Goal: Transaction & Acquisition: Purchase product/service

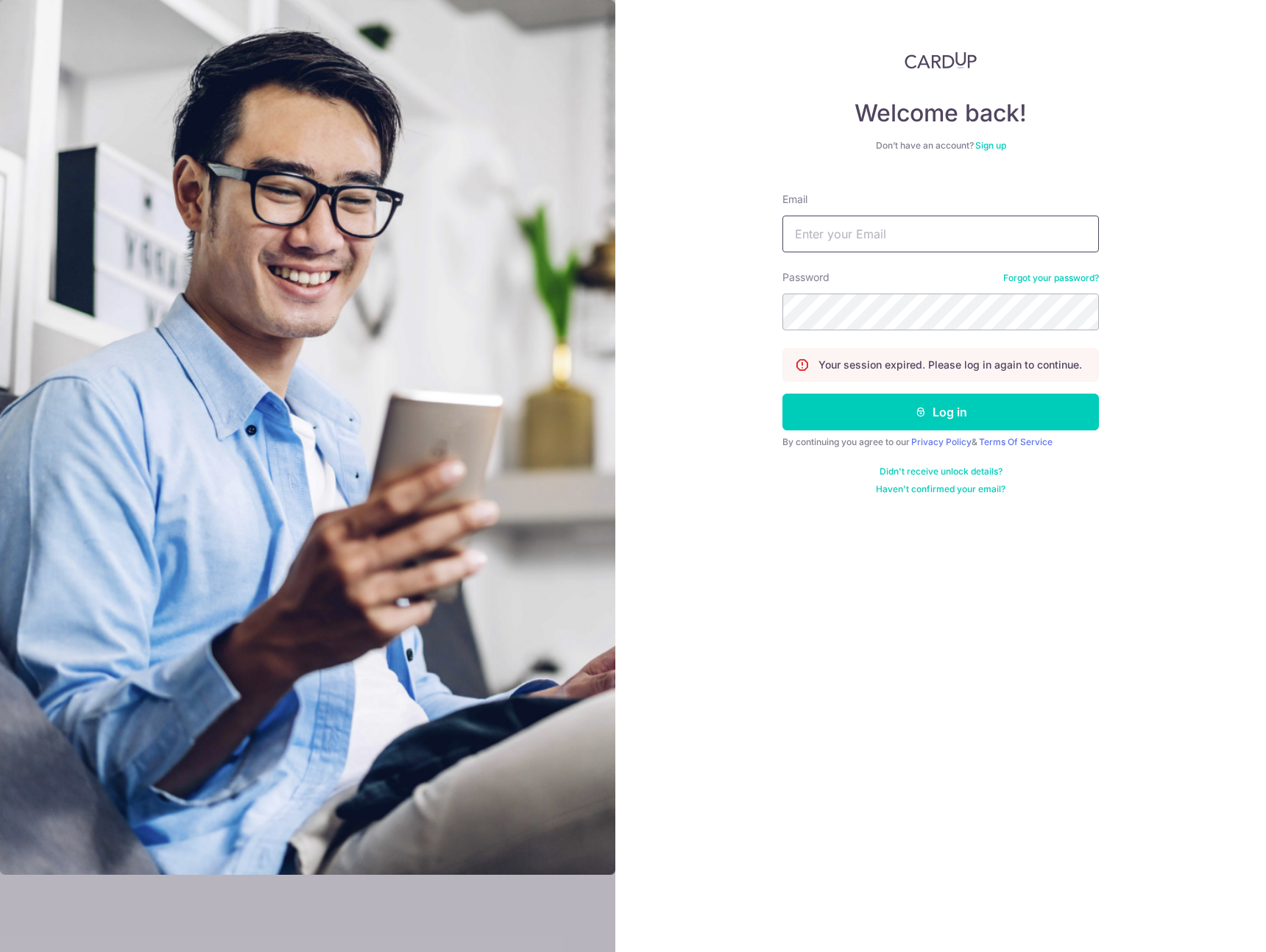
click at [912, 242] on input "Email" at bounding box center [940, 233] width 317 height 36
type input "[EMAIL_ADDRESS][DOMAIN_NAME]"
click at [887, 285] on div "Password Forgot your password?" at bounding box center [940, 300] width 317 height 60
click at [900, 421] on button "Log in" at bounding box center [940, 411] width 317 height 36
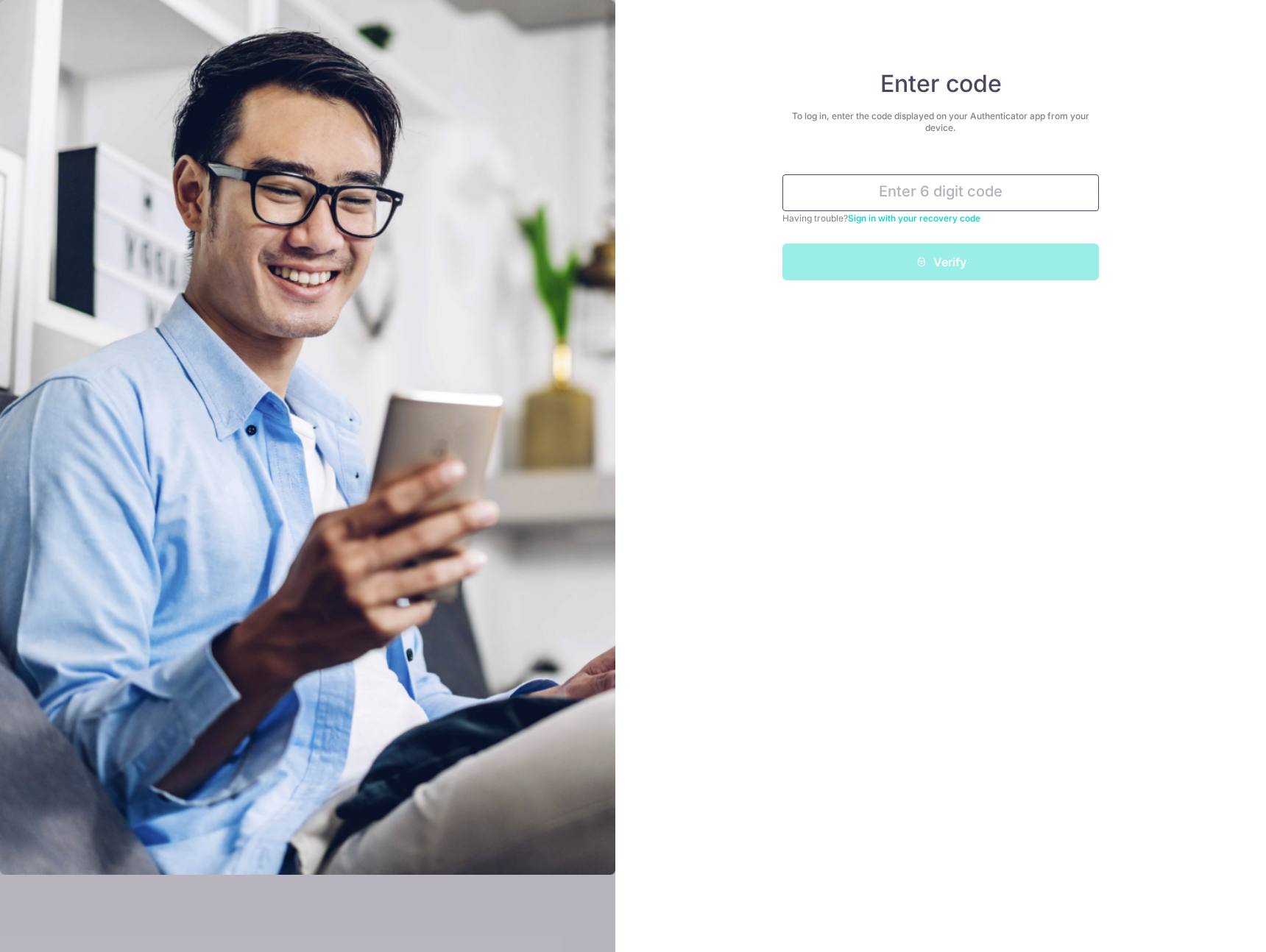
click at [909, 180] on input "text" at bounding box center [940, 192] width 317 height 36
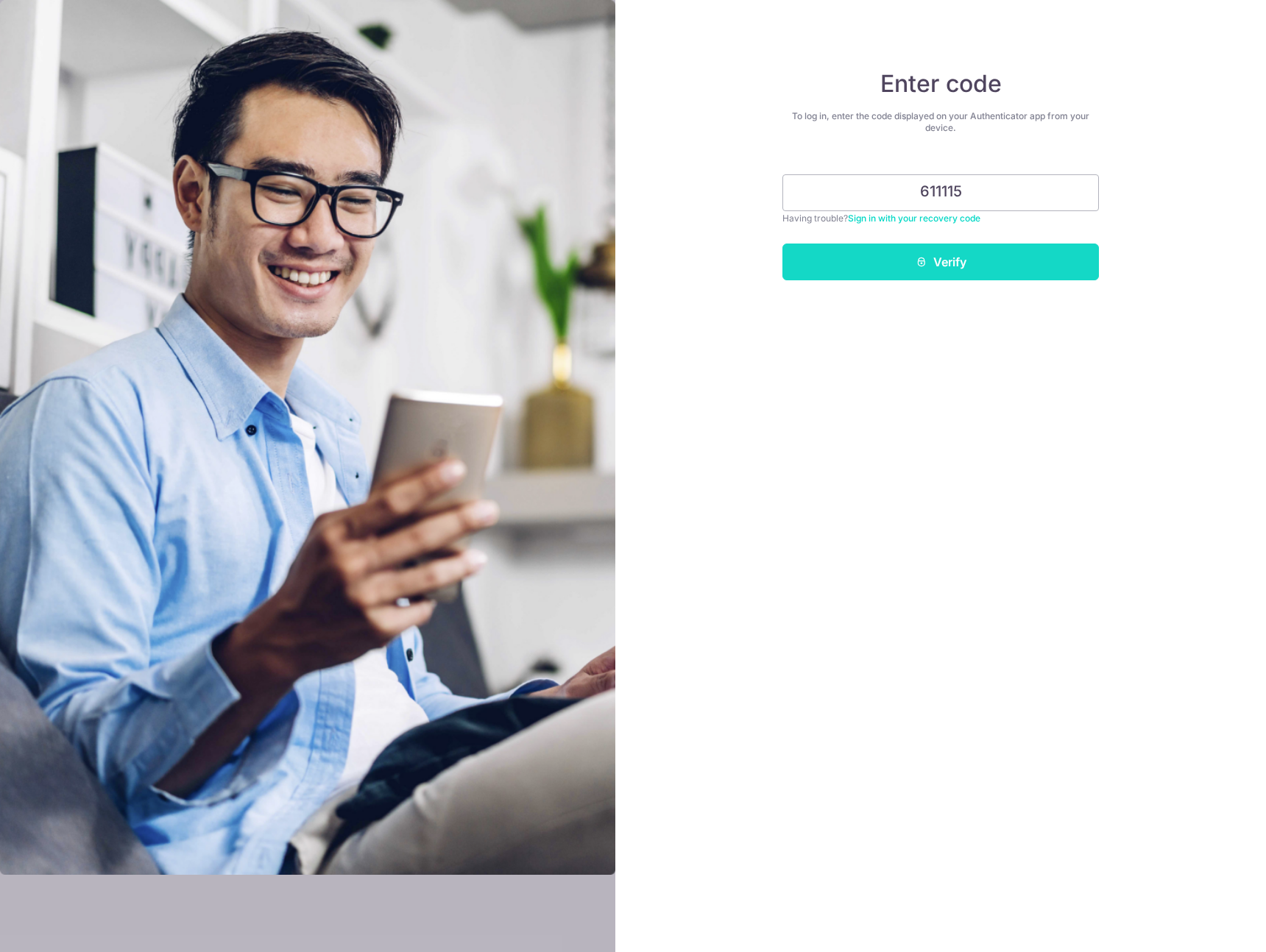
type input "611115"
click at [924, 258] on icon "submit" at bounding box center [922, 262] width 12 height 12
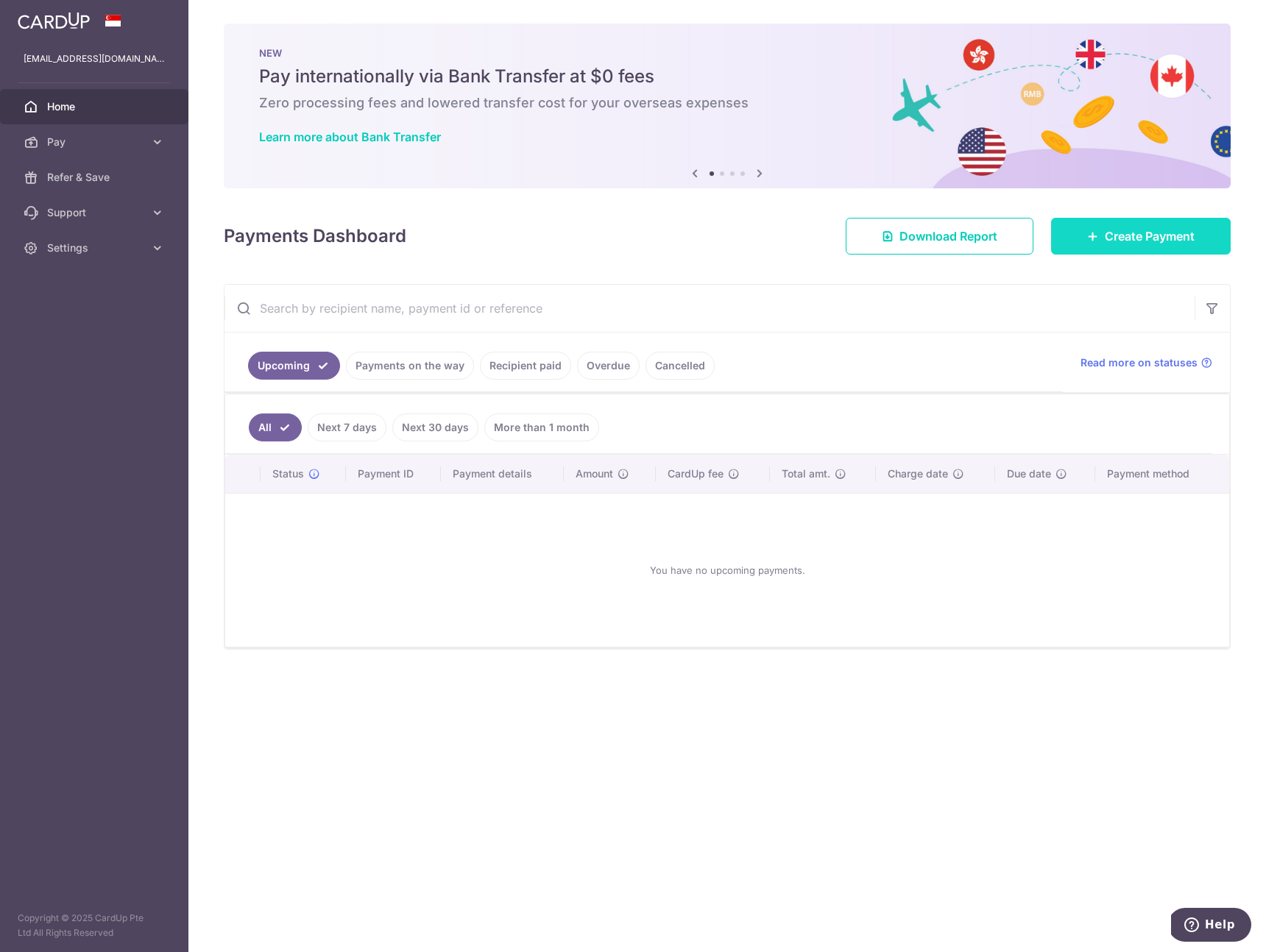
click at [1098, 232] on link "Create Payment" at bounding box center [1140, 235] width 180 height 36
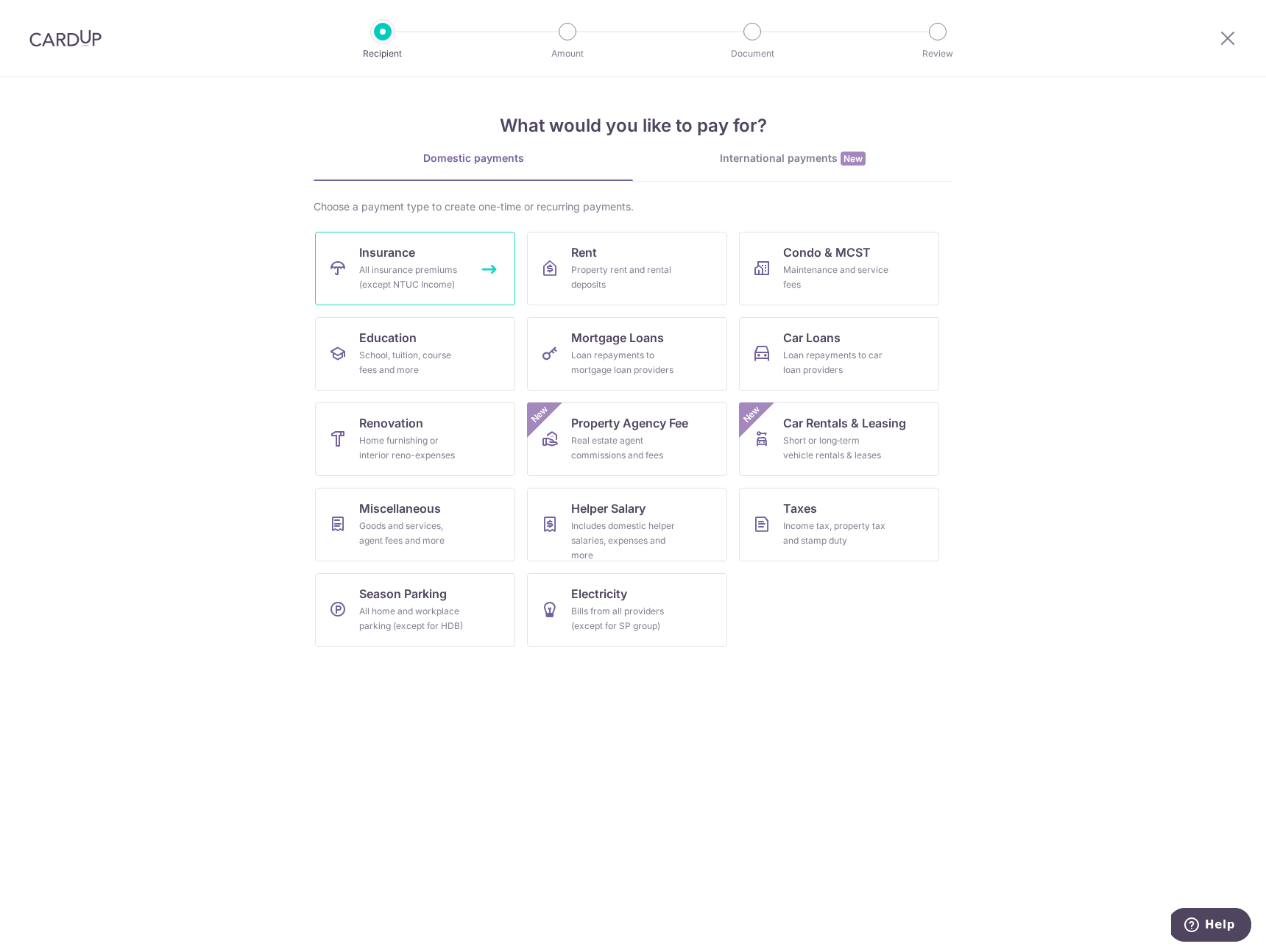
click at [374, 268] on div "All insurance premiums (except NTUC Income)" at bounding box center [412, 277] width 106 height 30
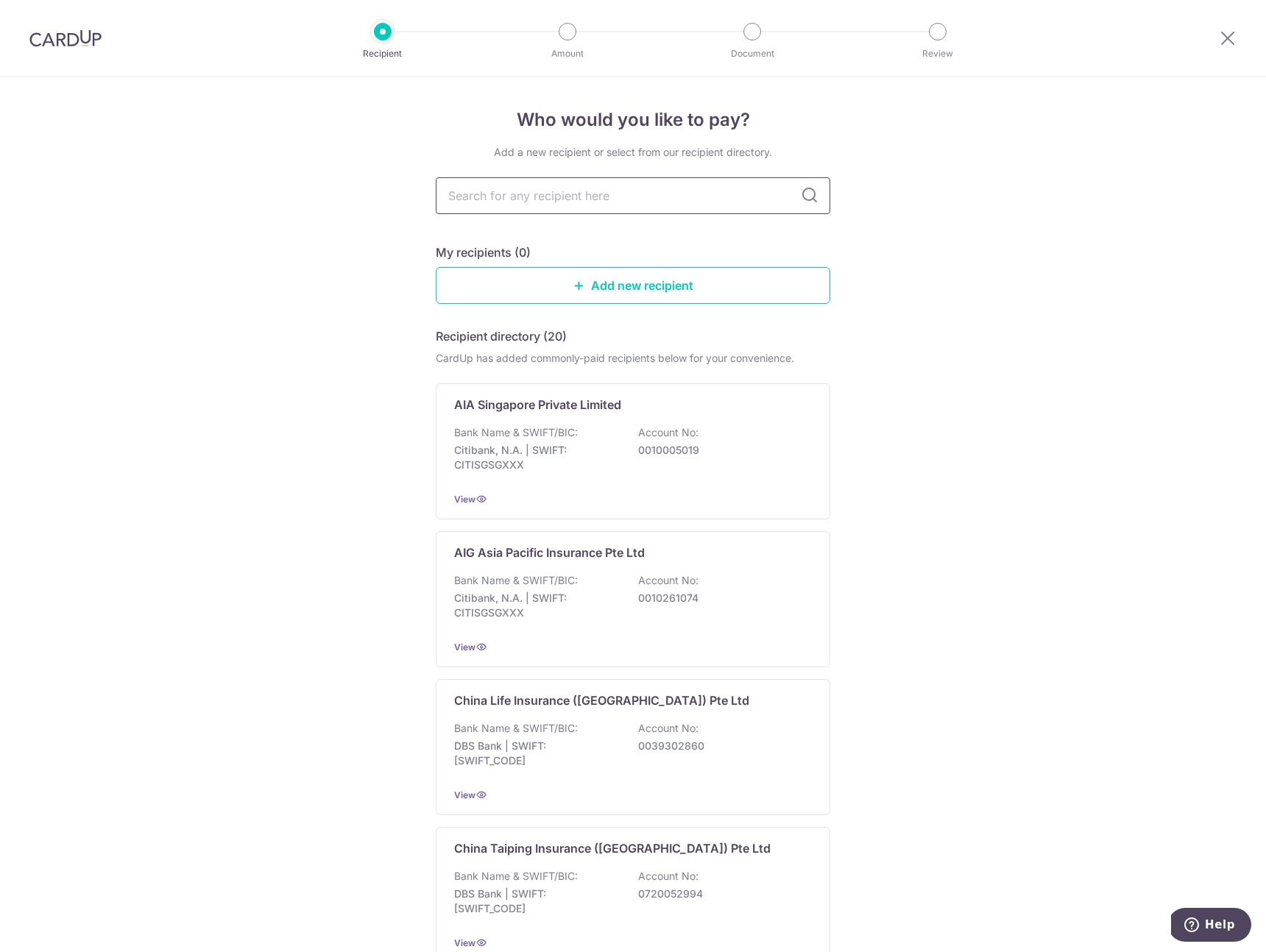
click at [582, 185] on input "text" at bounding box center [633, 195] width 394 height 36
type input "hsbc"
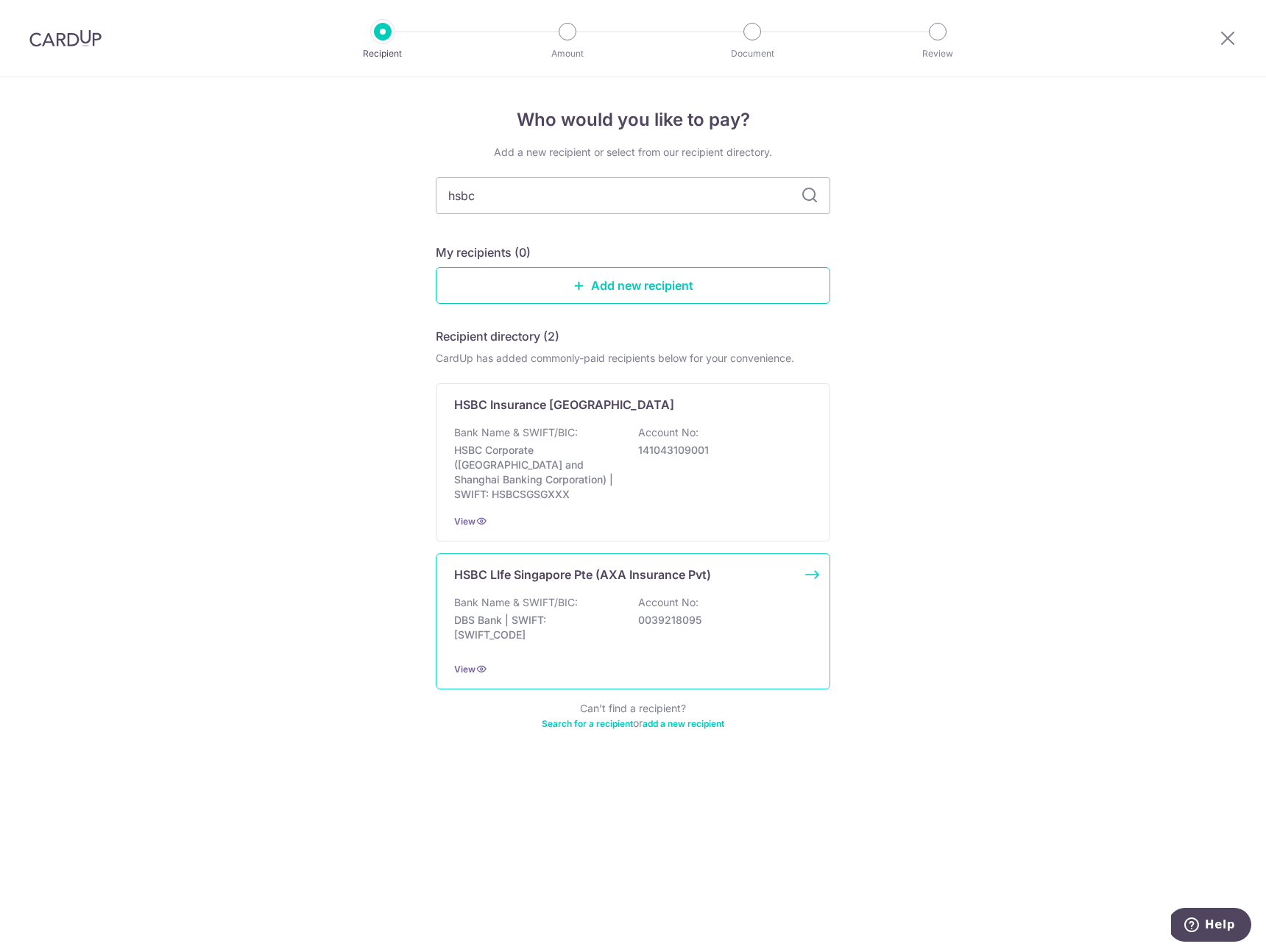
click at [680, 619] on div "Bank Name & SWIFT/BIC: DBS Bank | SWIFT: DBSSSGSGXXX Account No: 0039218095" at bounding box center [633, 622] width 358 height 54
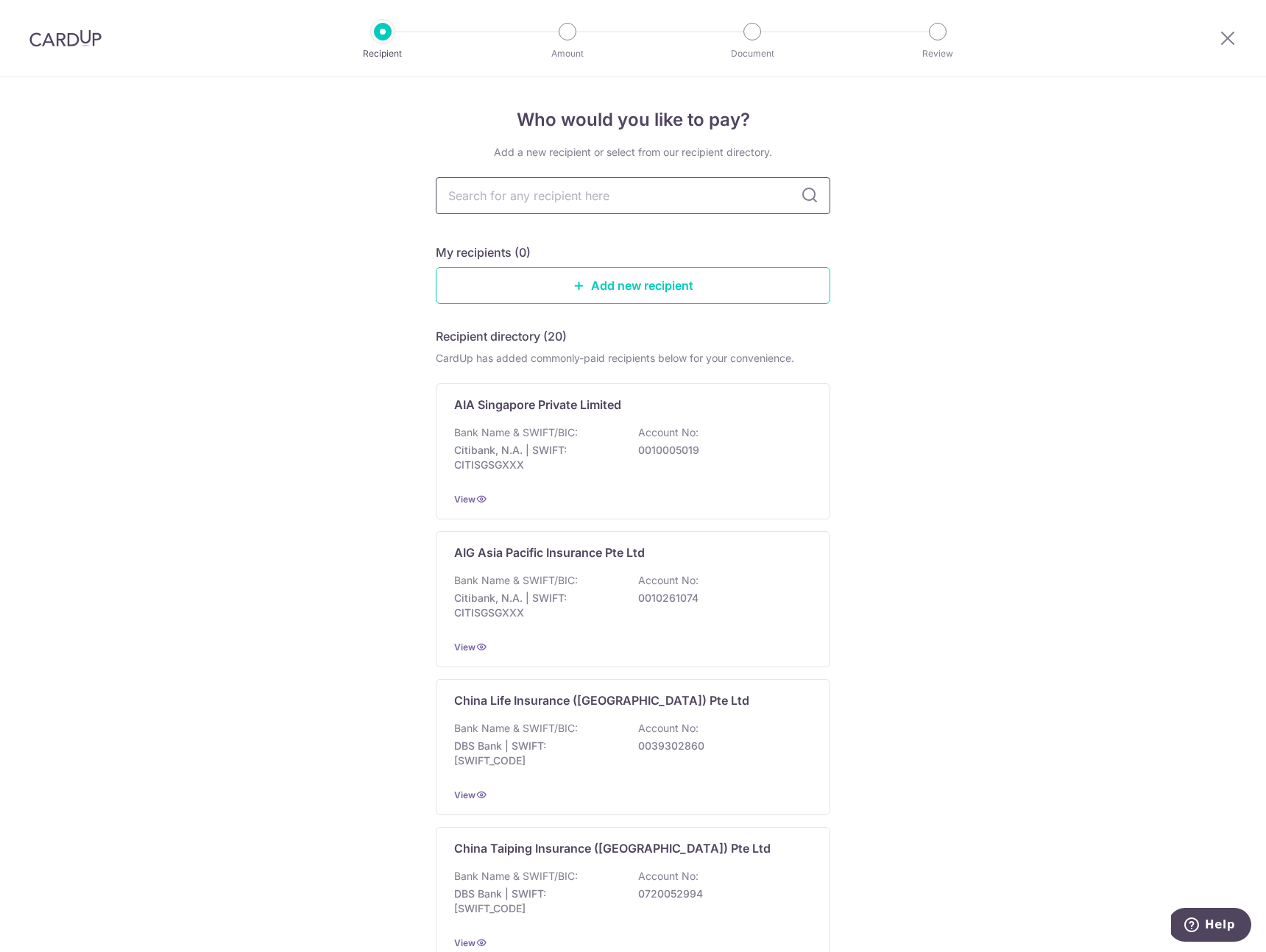
click at [599, 192] on input "text" at bounding box center [633, 195] width 394 height 36
type input "hsbc"
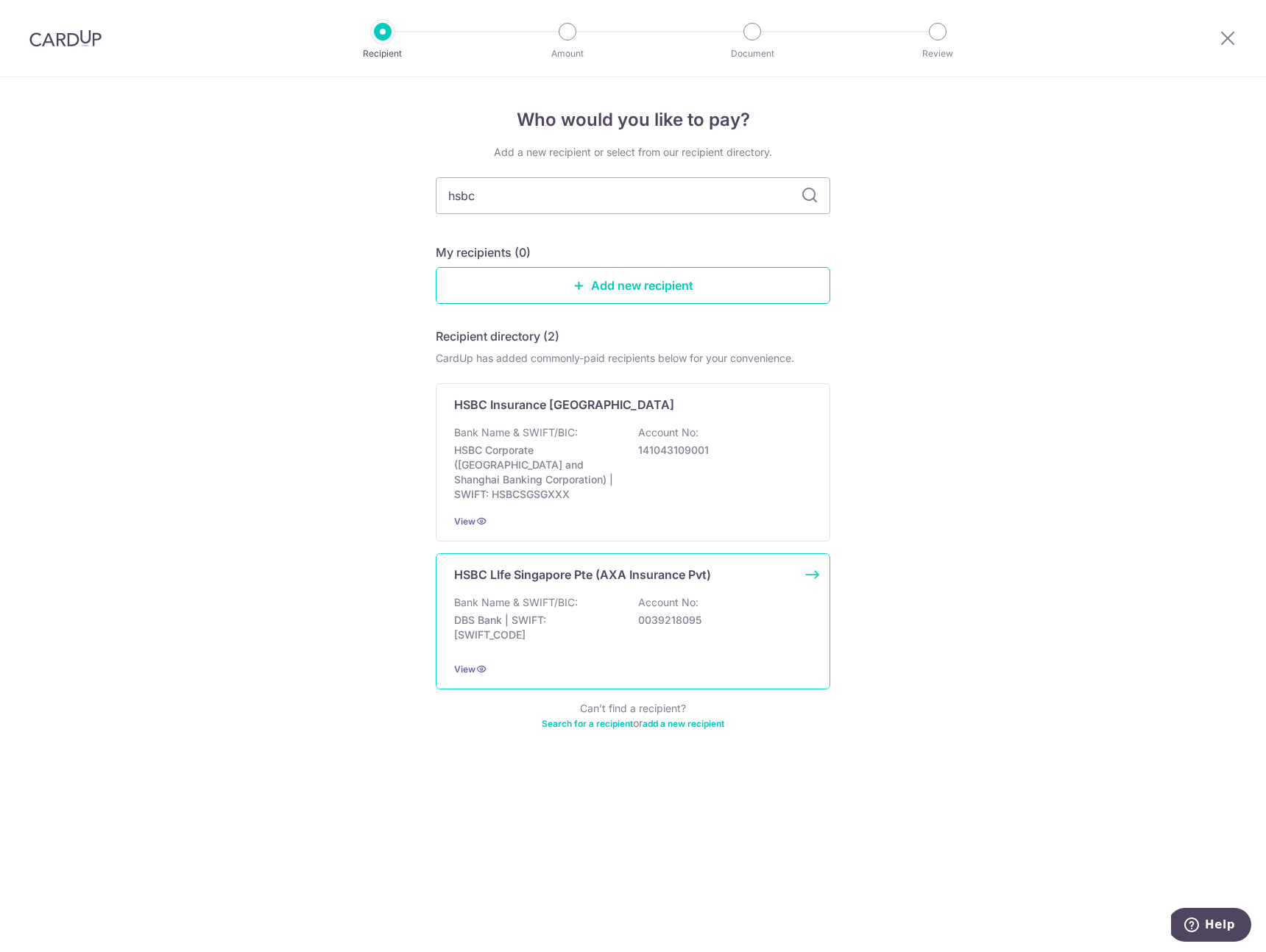
click at [665, 634] on div "Bank Name & SWIFT/BIC: DBS Bank | SWIFT: DBSSSGSGXXX Account No: 0039218095" at bounding box center [633, 622] width 358 height 54
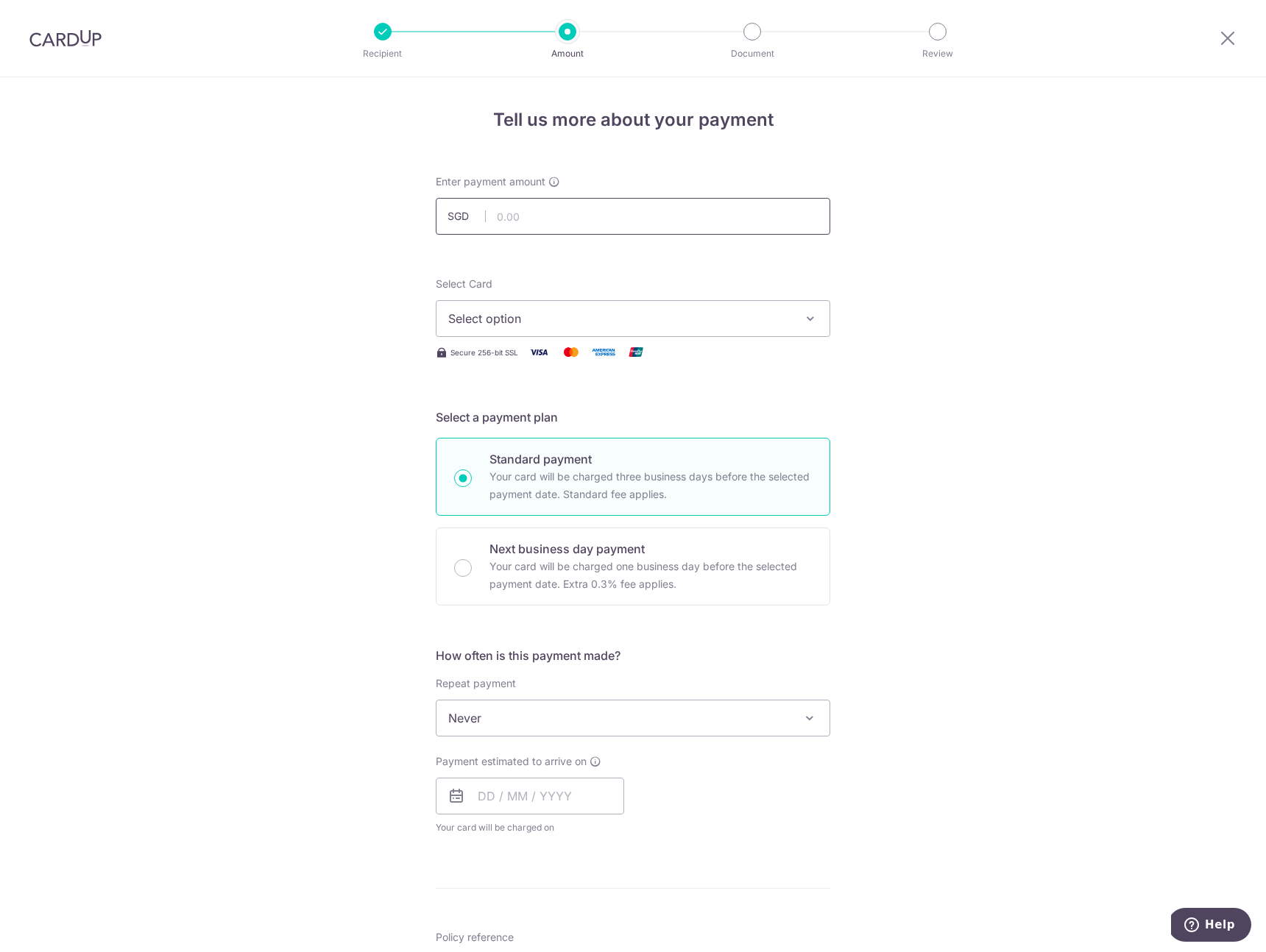
click at [579, 232] on input "text" at bounding box center [633, 215] width 394 height 36
type input "3,000.00"
click at [587, 320] on span "Select option" at bounding box center [620, 319] width 343 height 18
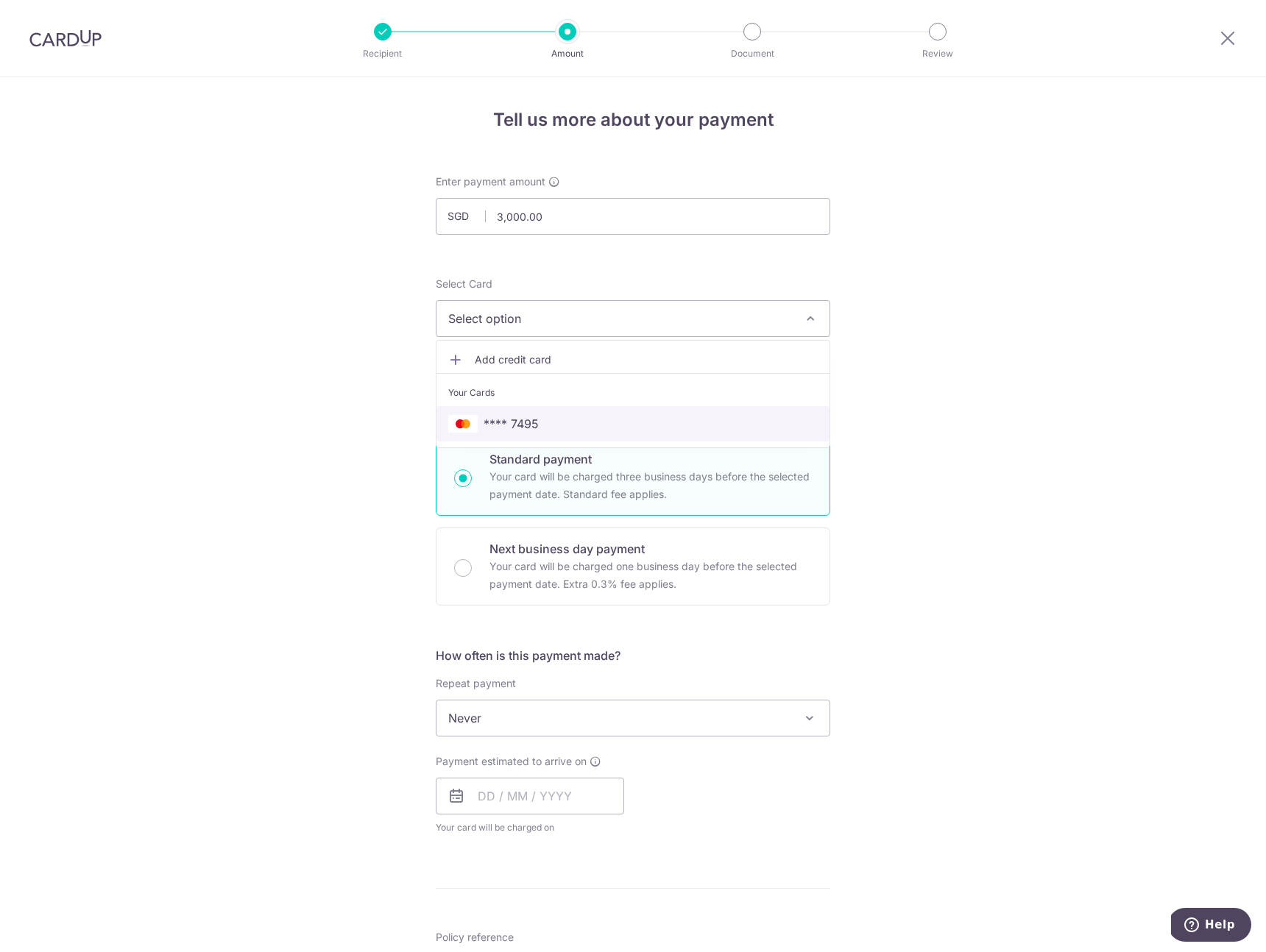
click at [549, 417] on span "**** 7495" at bounding box center [633, 424] width 370 height 18
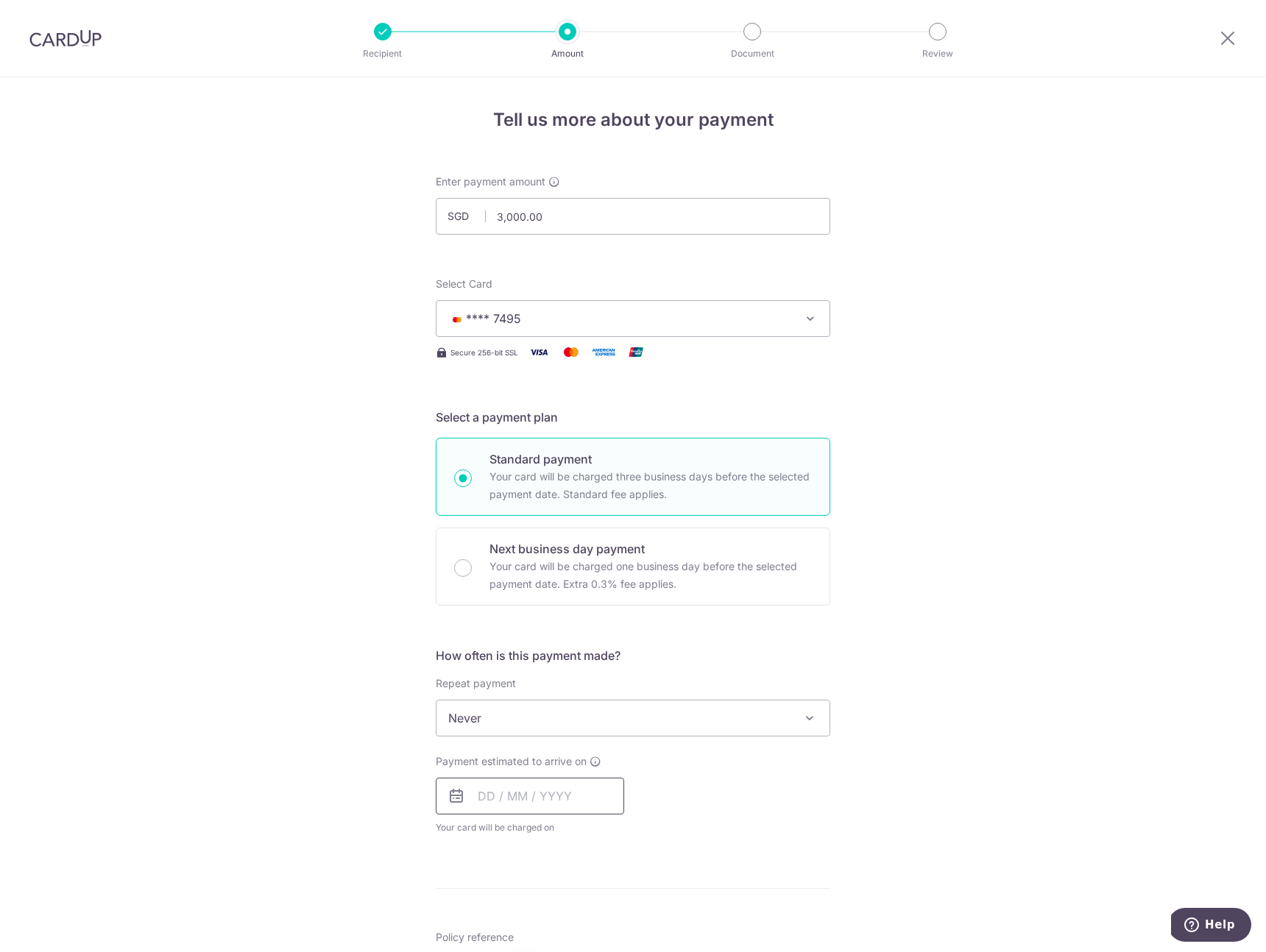
click at [490, 786] on input "text" at bounding box center [530, 796] width 189 height 36
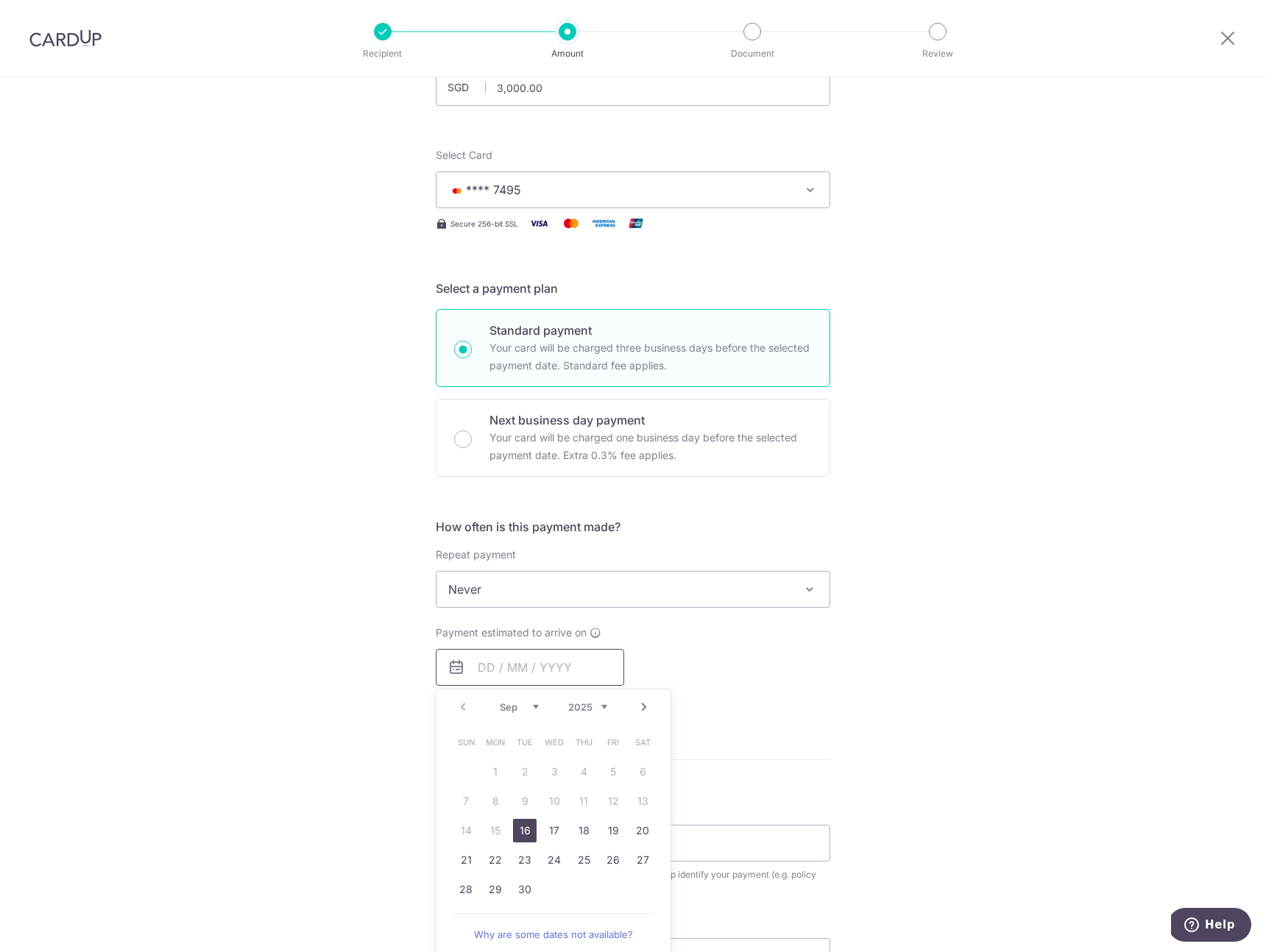
scroll to position [130, 0]
click at [514, 826] on link "16" at bounding box center [524, 829] width 24 height 24
type input "16/09/2025"
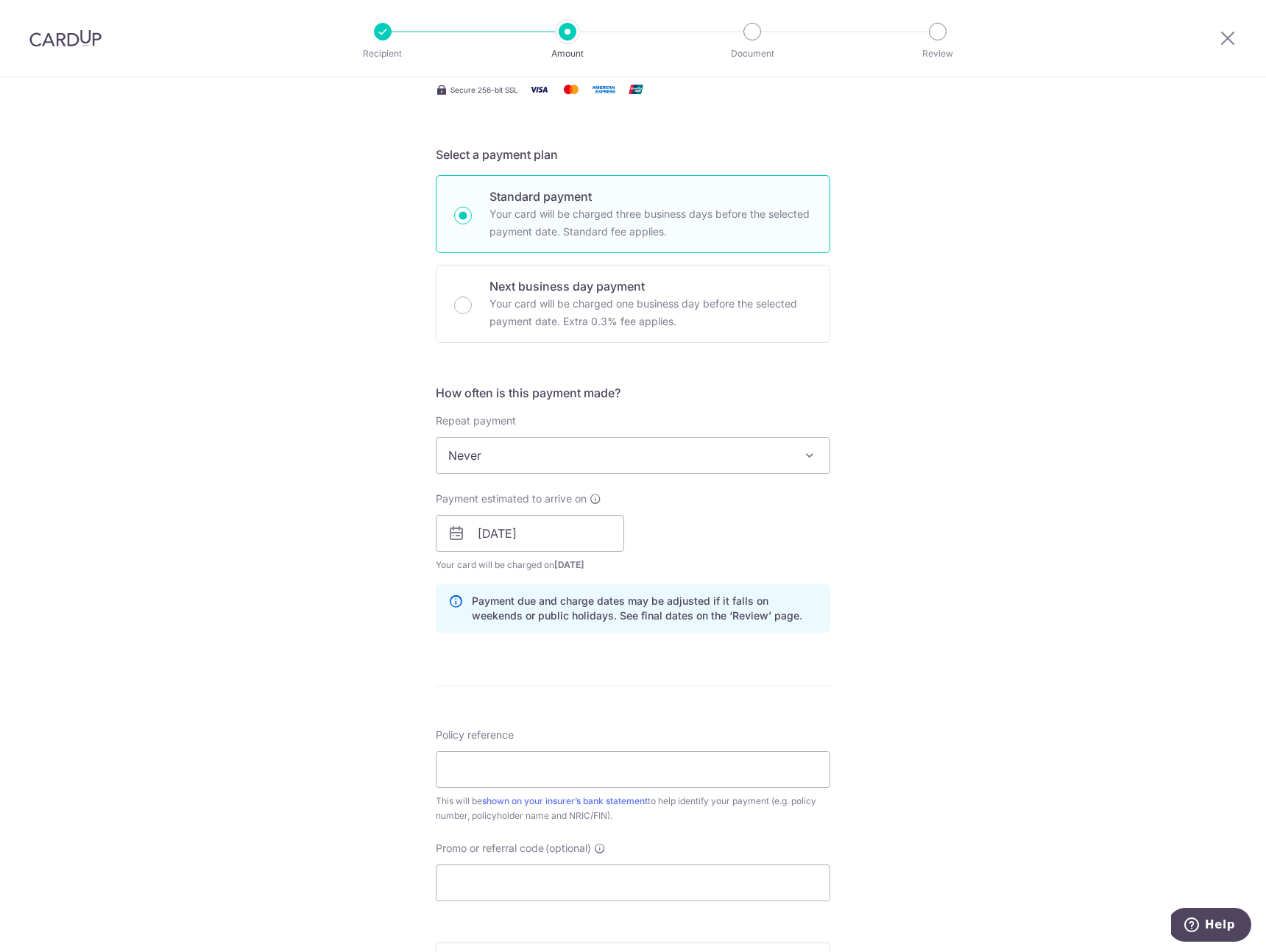
scroll to position [310, 0]
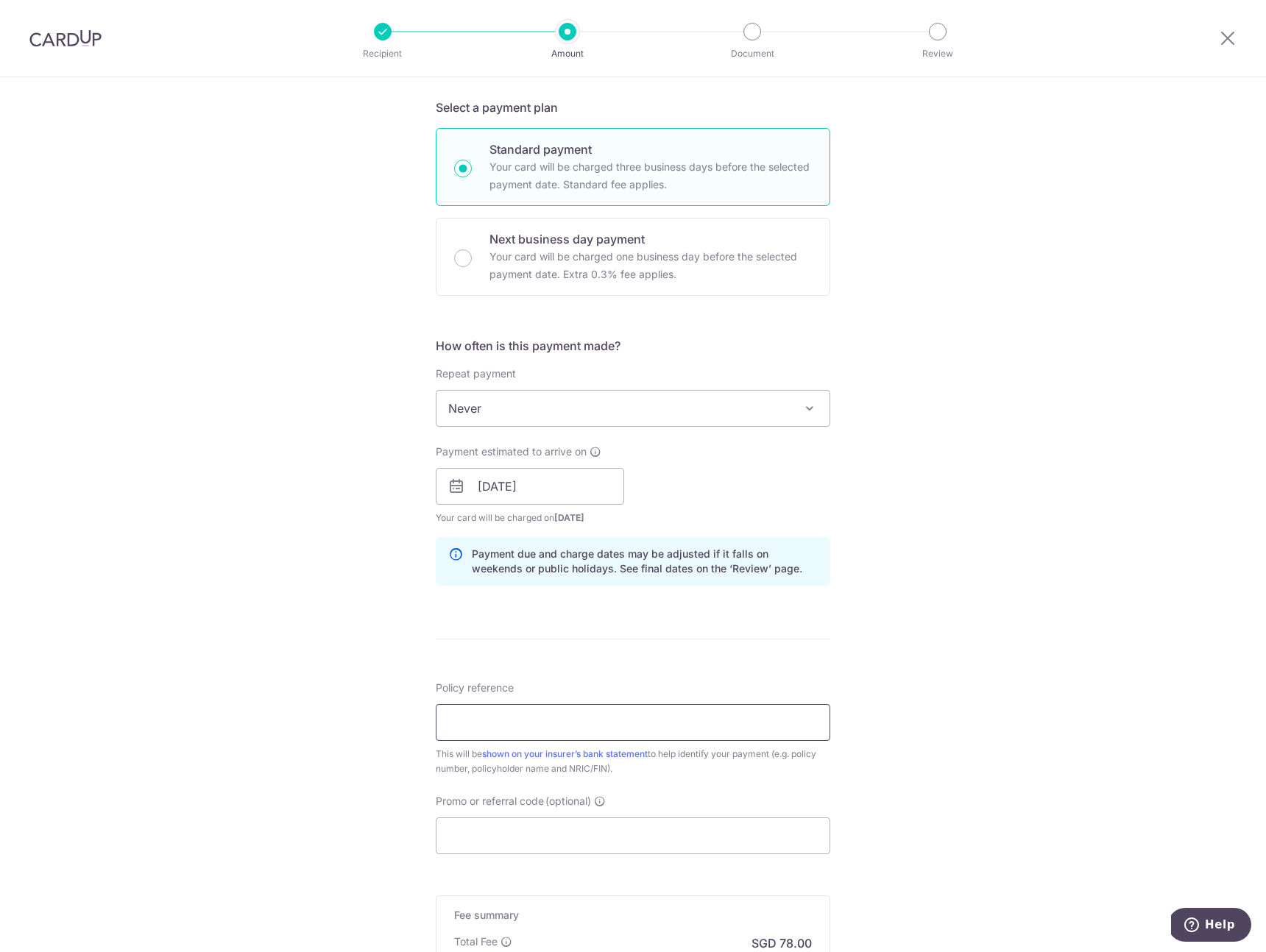
click at [692, 723] on input "Policy reference" at bounding box center [633, 722] width 394 height 36
paste input "K000029107"
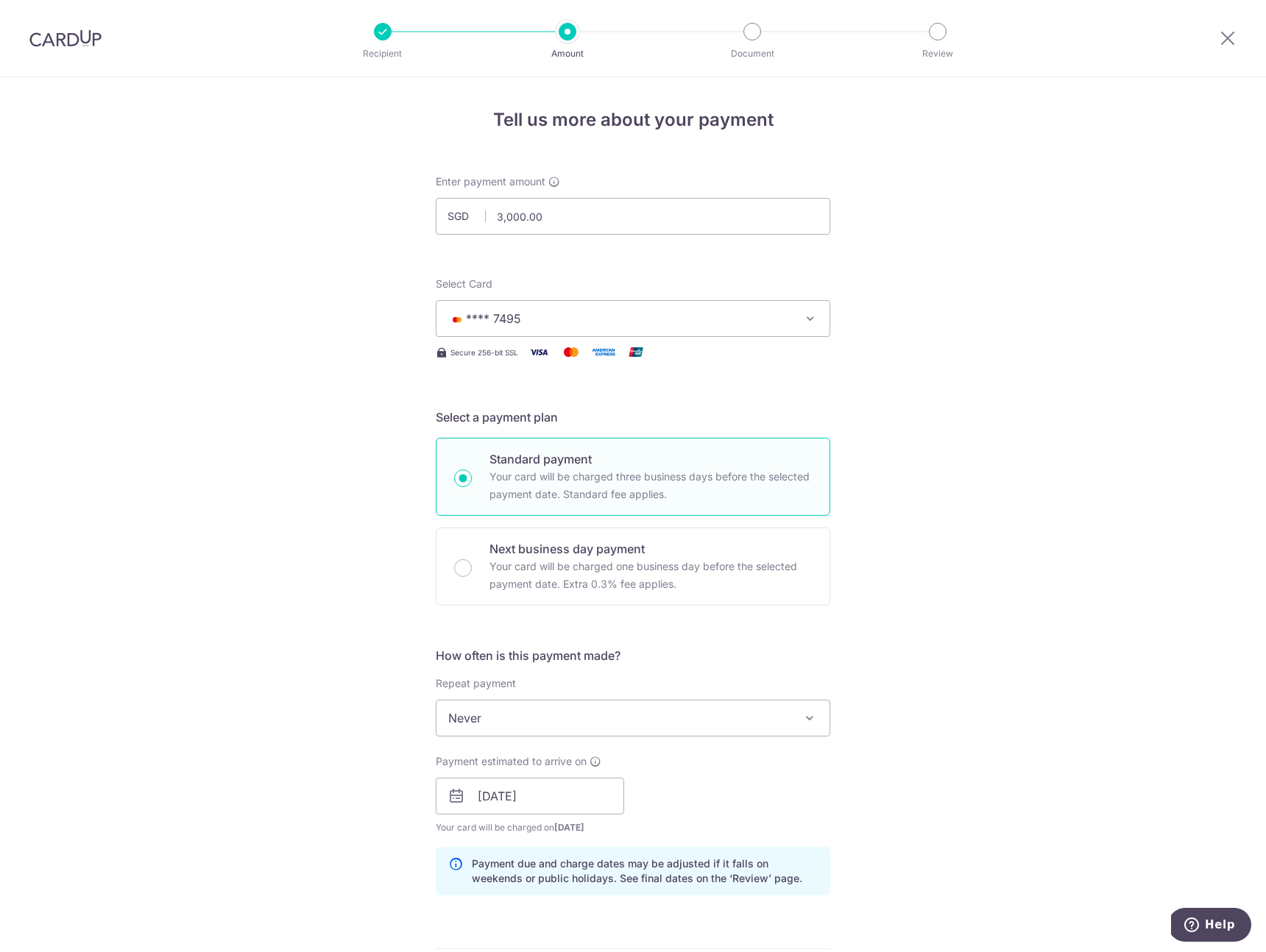
scroll to position [408, 0]
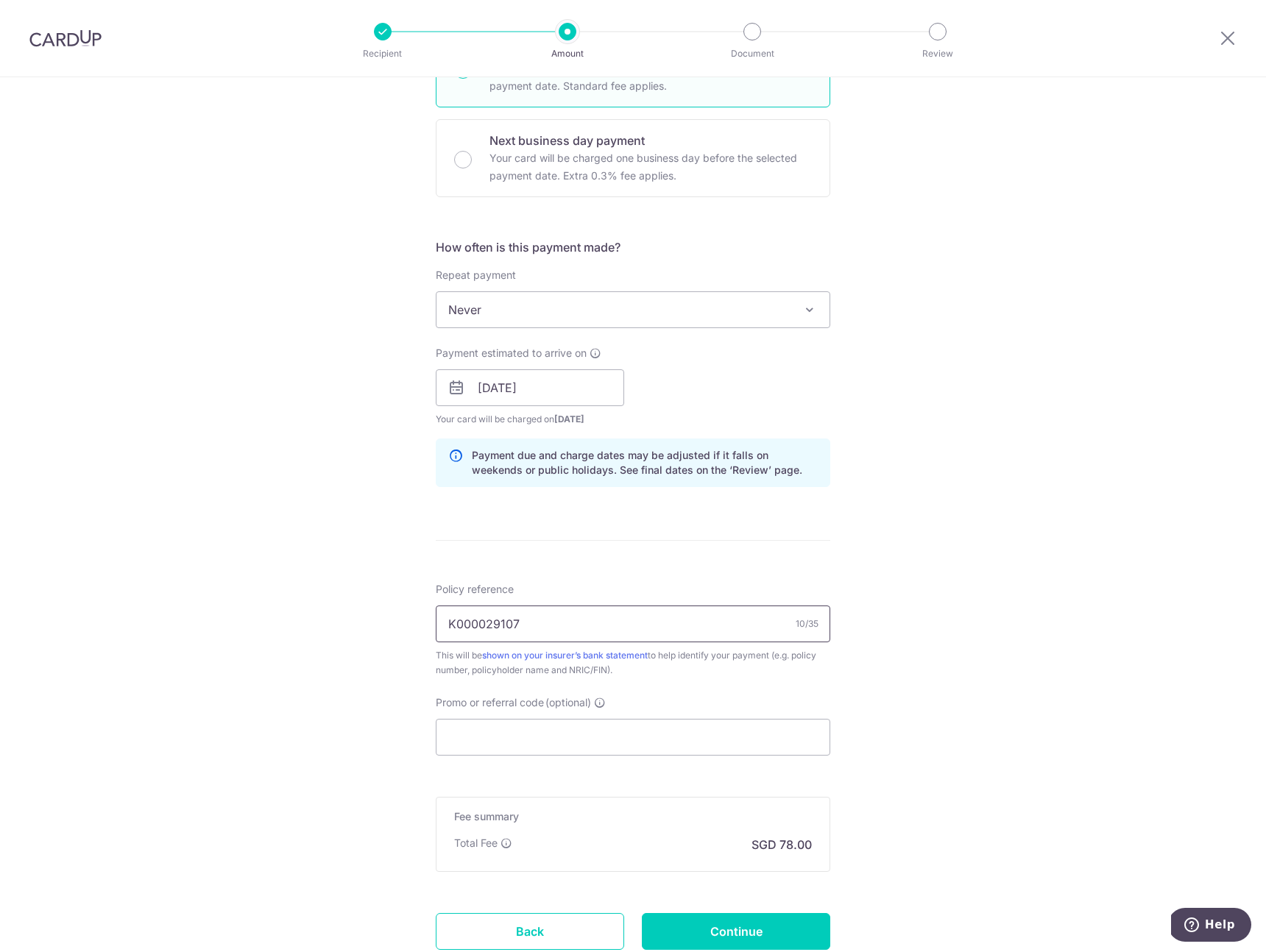
type input "K000029107"
click at [518, 732] on input "Promo or referral code (optional)" at bounding box center [633, 737] width 394 height 36
paste input "OFF225"
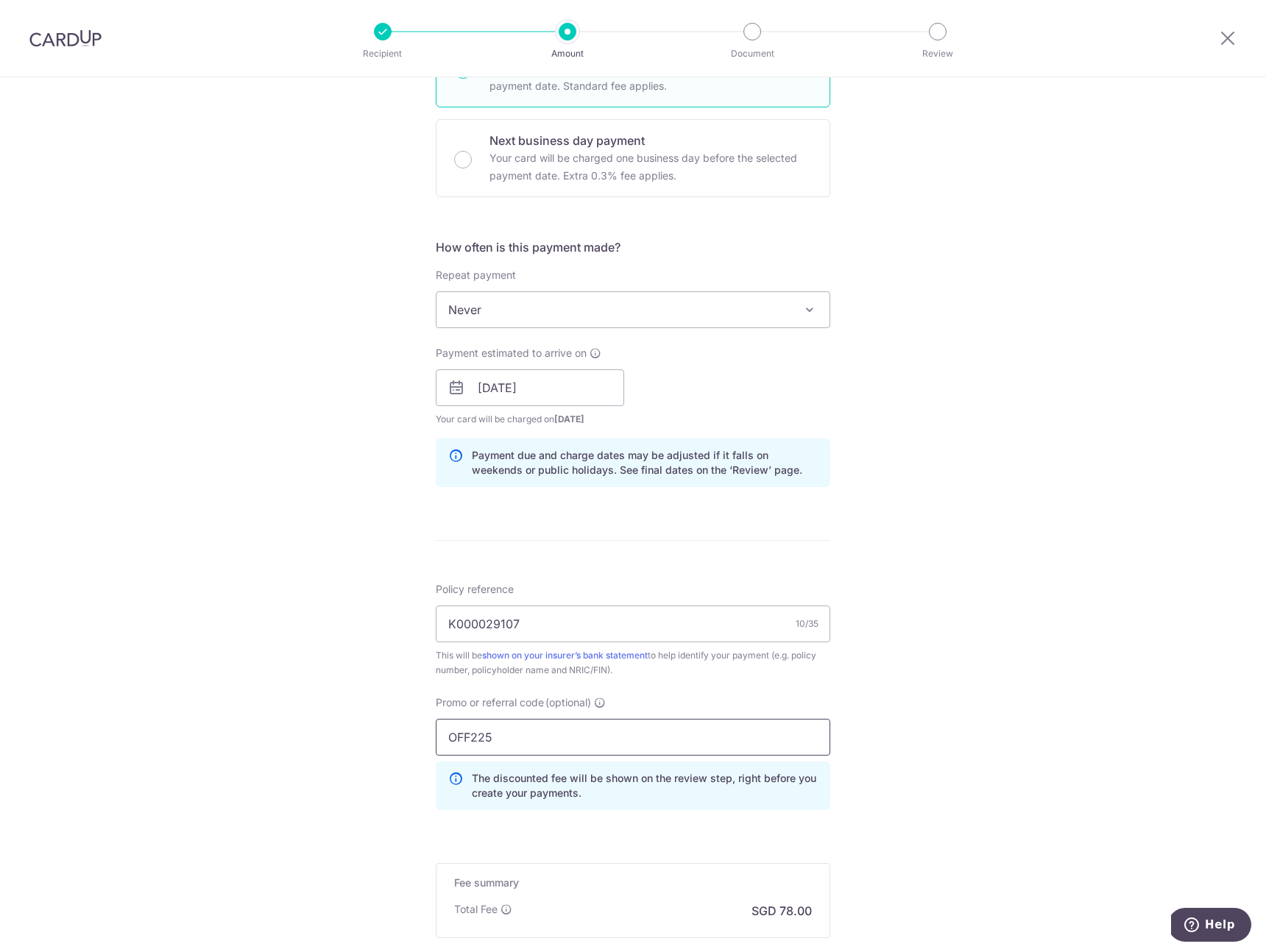
type input "OFF225"
click at [969, 670] on div "Tell us more about your payment Enter payment amount SGD 3,000.00 3000.00 Selec…" at bounding box center [633, 397] width 1266 height 1458
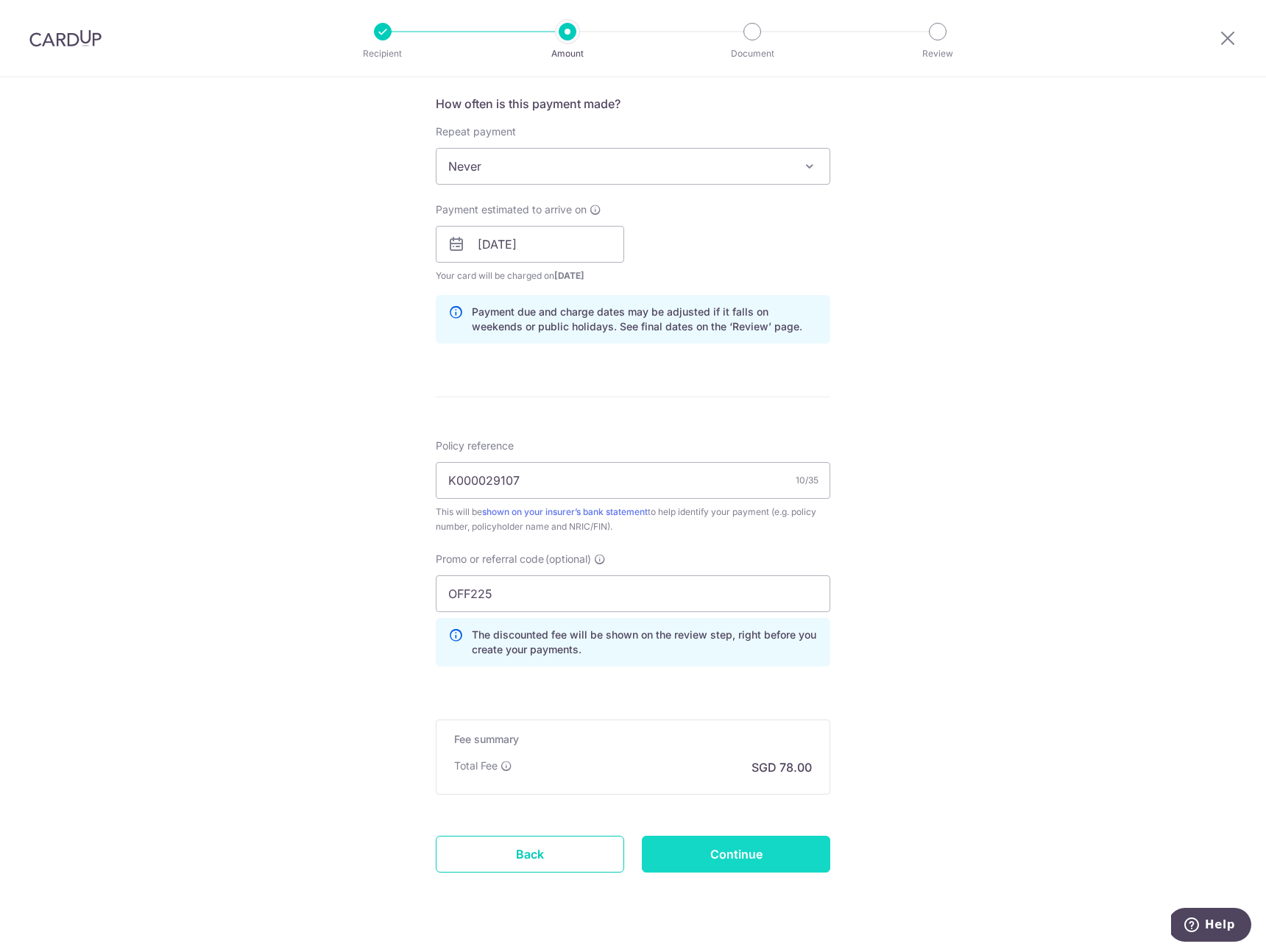
scroll to position [578, 0]
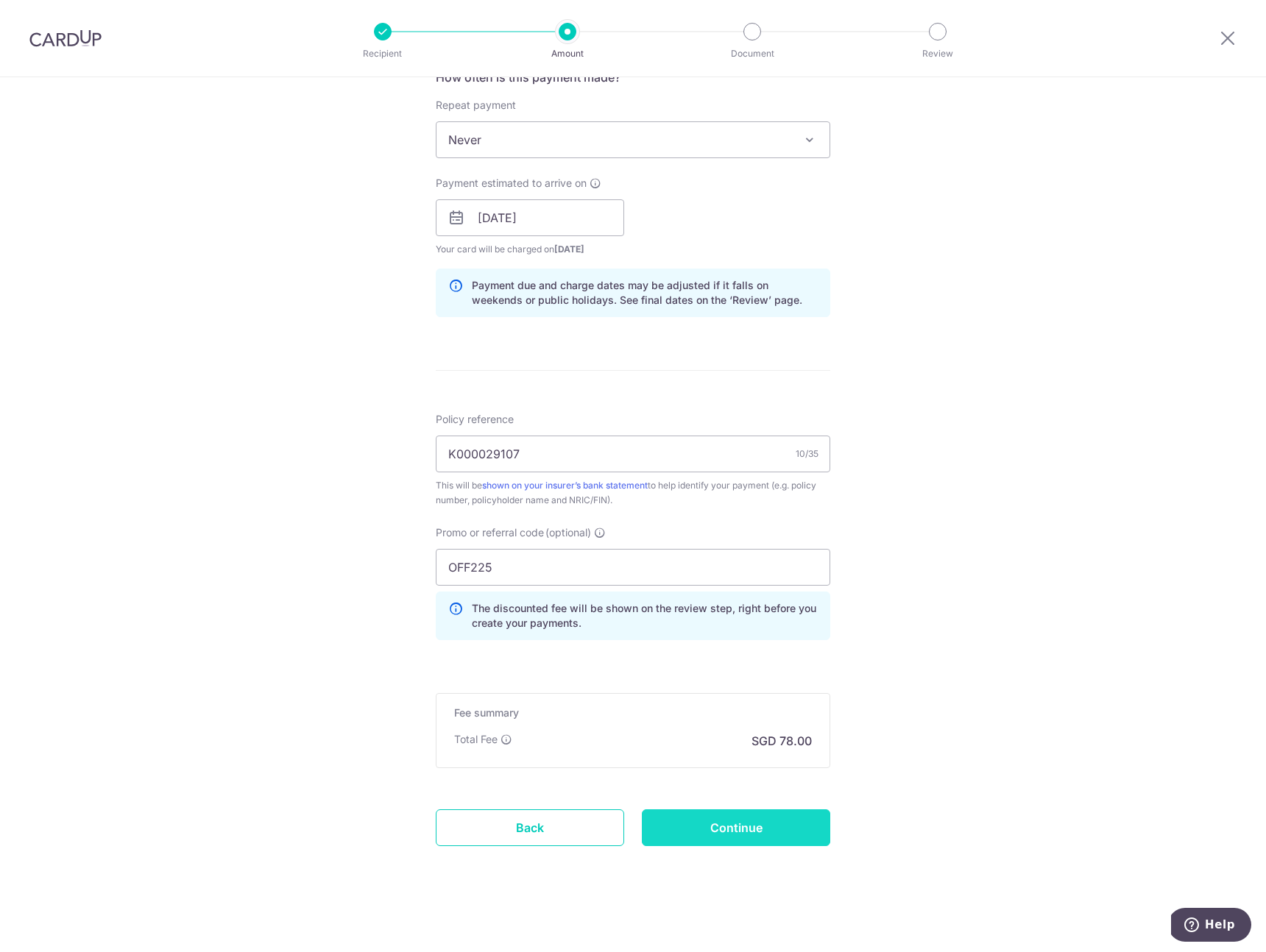
click at [769, 824] on input "Continue" at bounding box center [736, 827] width 189 height 36
type input "Create Schedule"
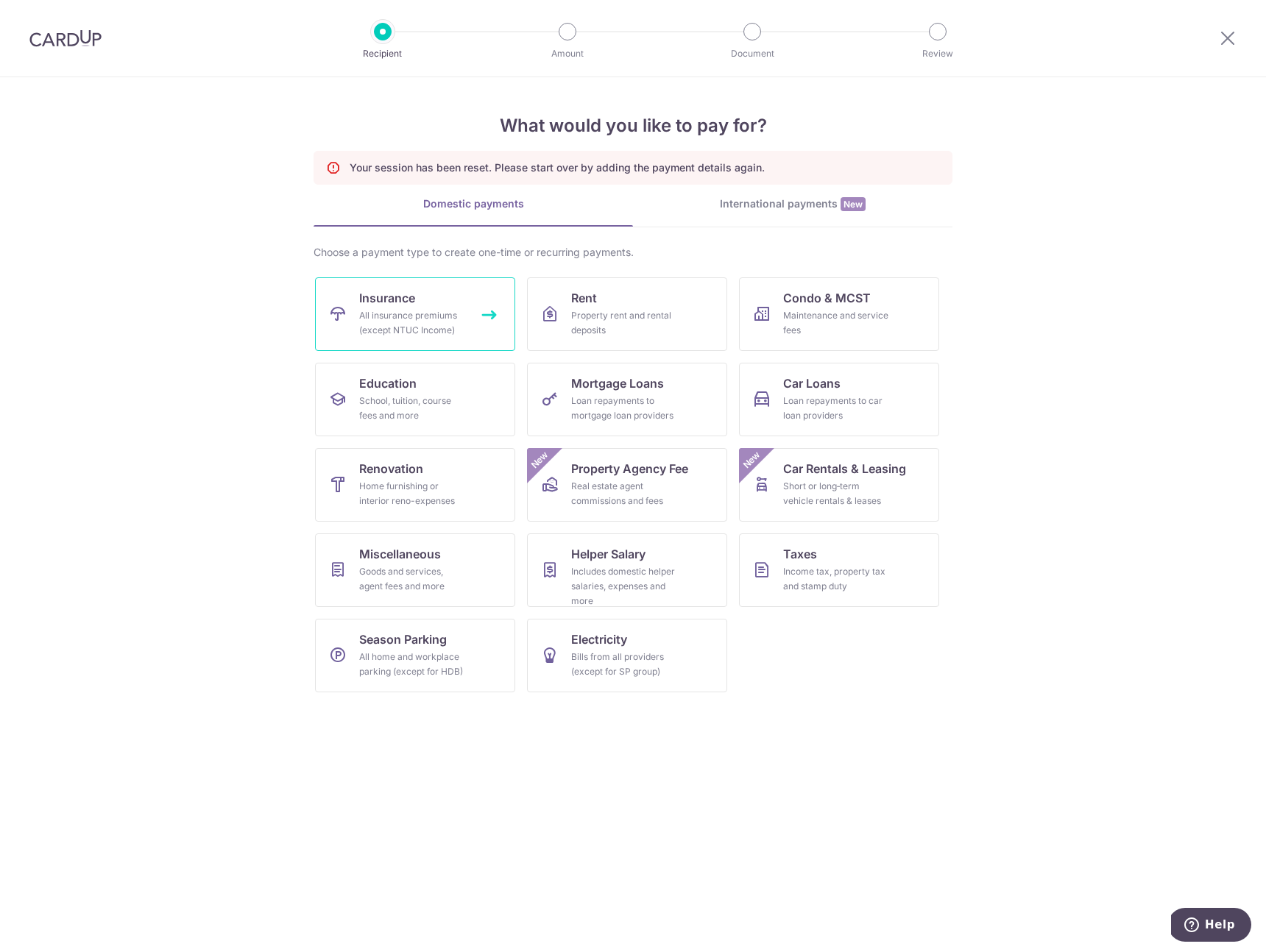
click at [465, 299] on link "Insurance All insurance premiums (except NTUC Income)" at bounding box center [414, 314] width 200 height 74
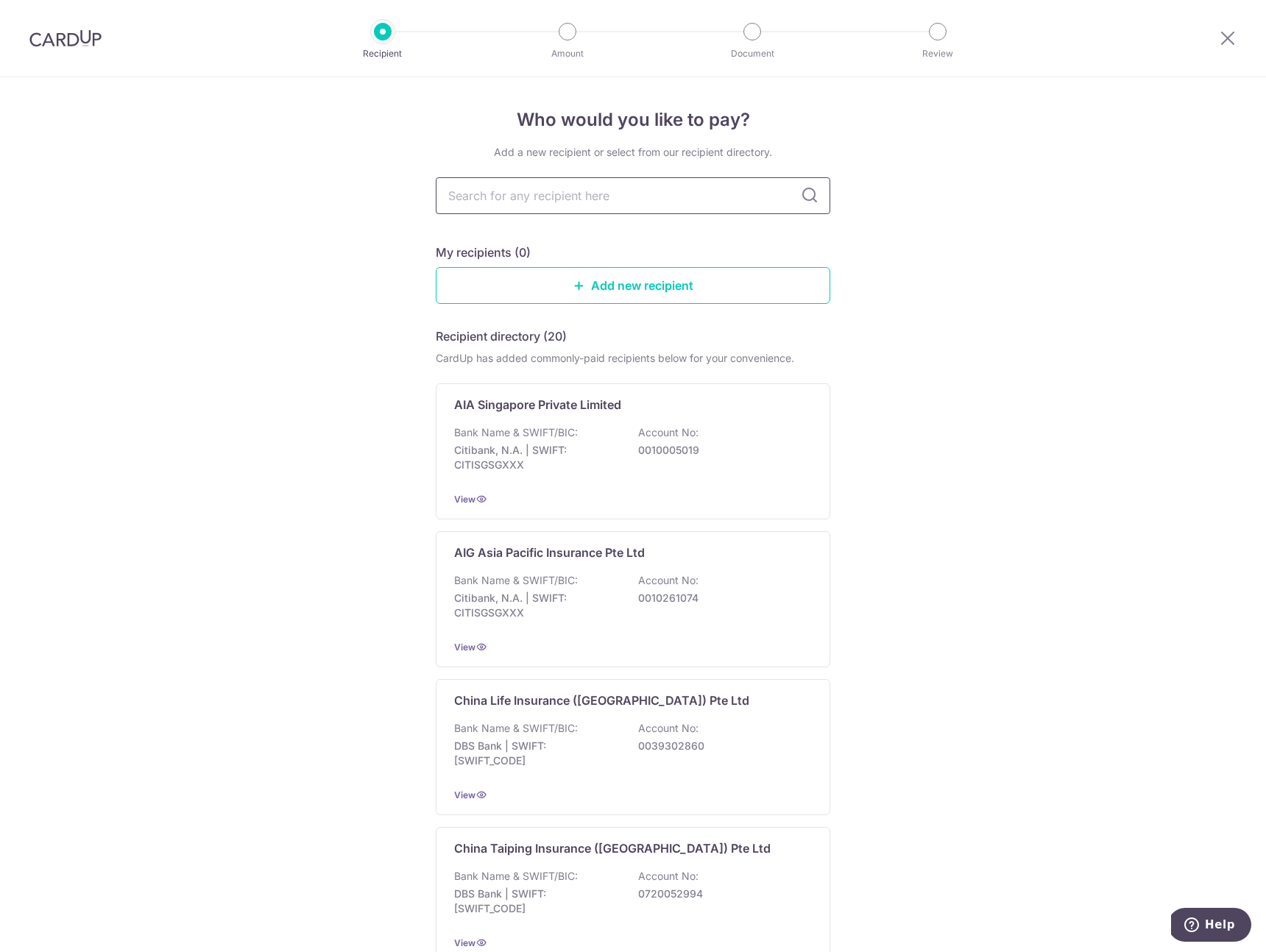
click at [586, 210] on input "text" at bounding box center [633, 195] width 394 height 36
type input "hsbc"
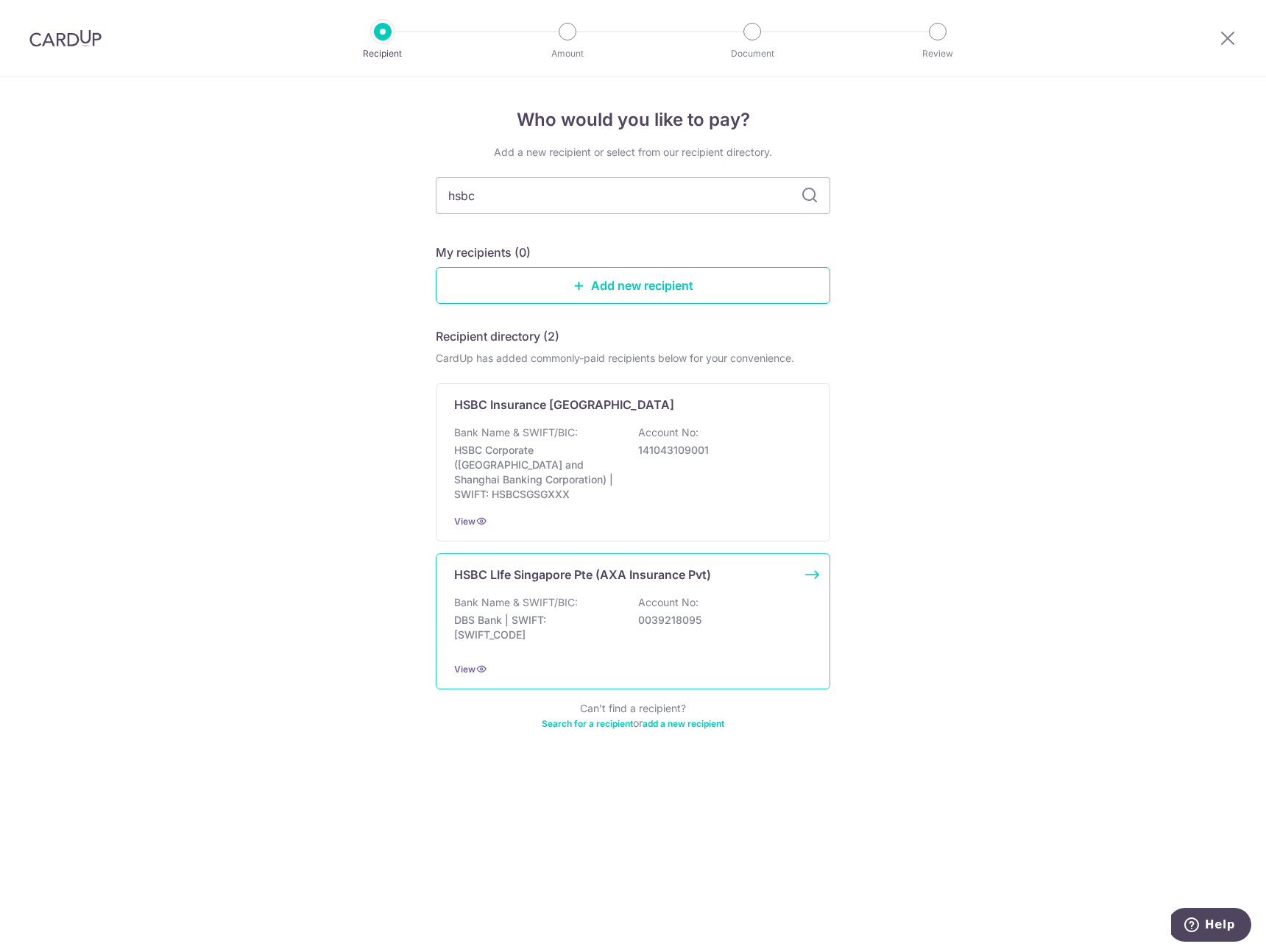
click at [567, 571] on div "HSBC LIfe Singapore Pte (AXA Insurance Pvt) Bank Name & SWIFT/BIC: DBS Bank | S…" at bounding box center [633, 622] width 394 height 136
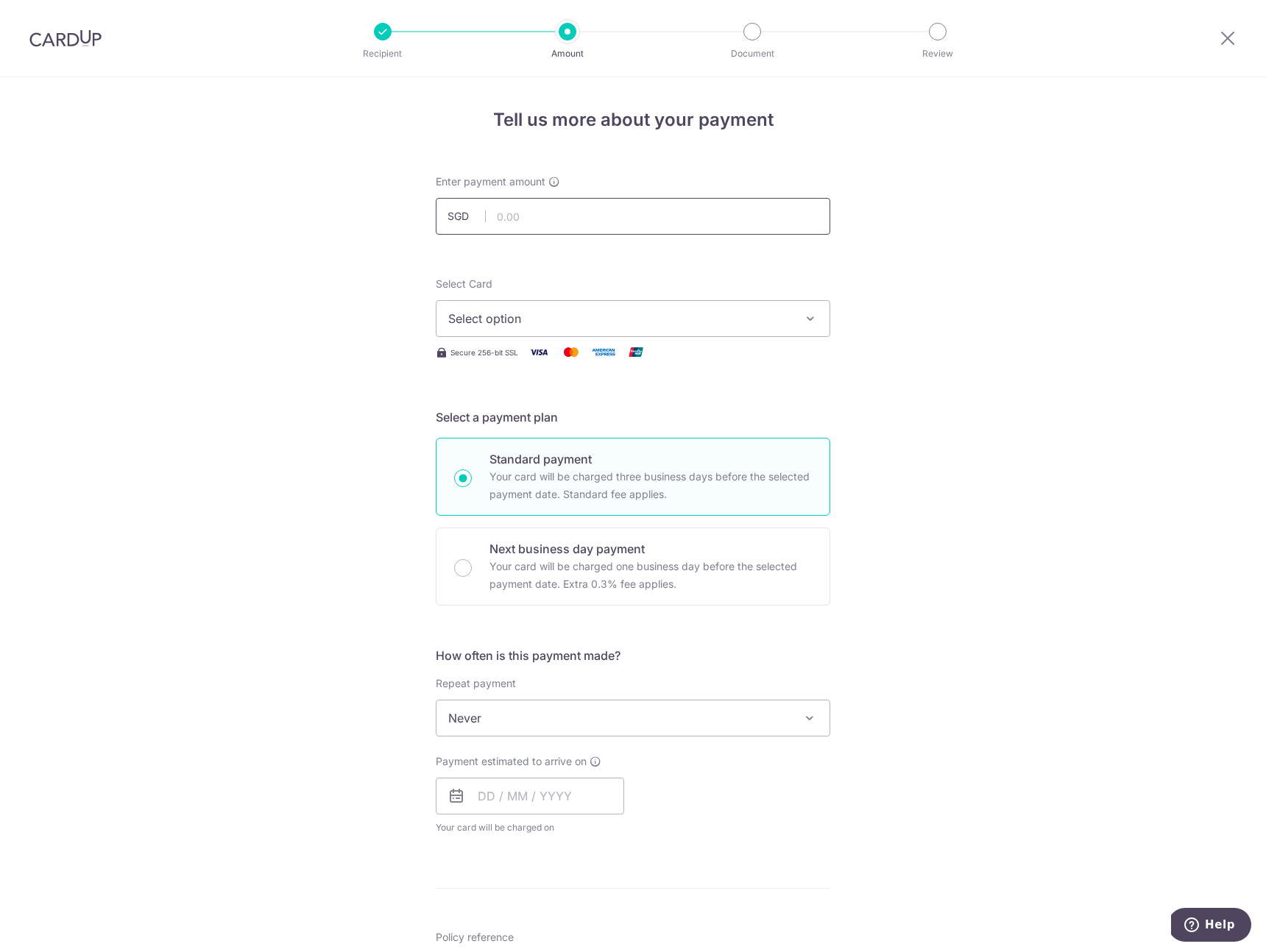
click at [560, 222] on input "text" at bounding box center [633, 215] width 394 height 36
type input "3,000.00"
click at [673, 305] on button "Select option" at bounding box center [633, 318] width 394 height 36
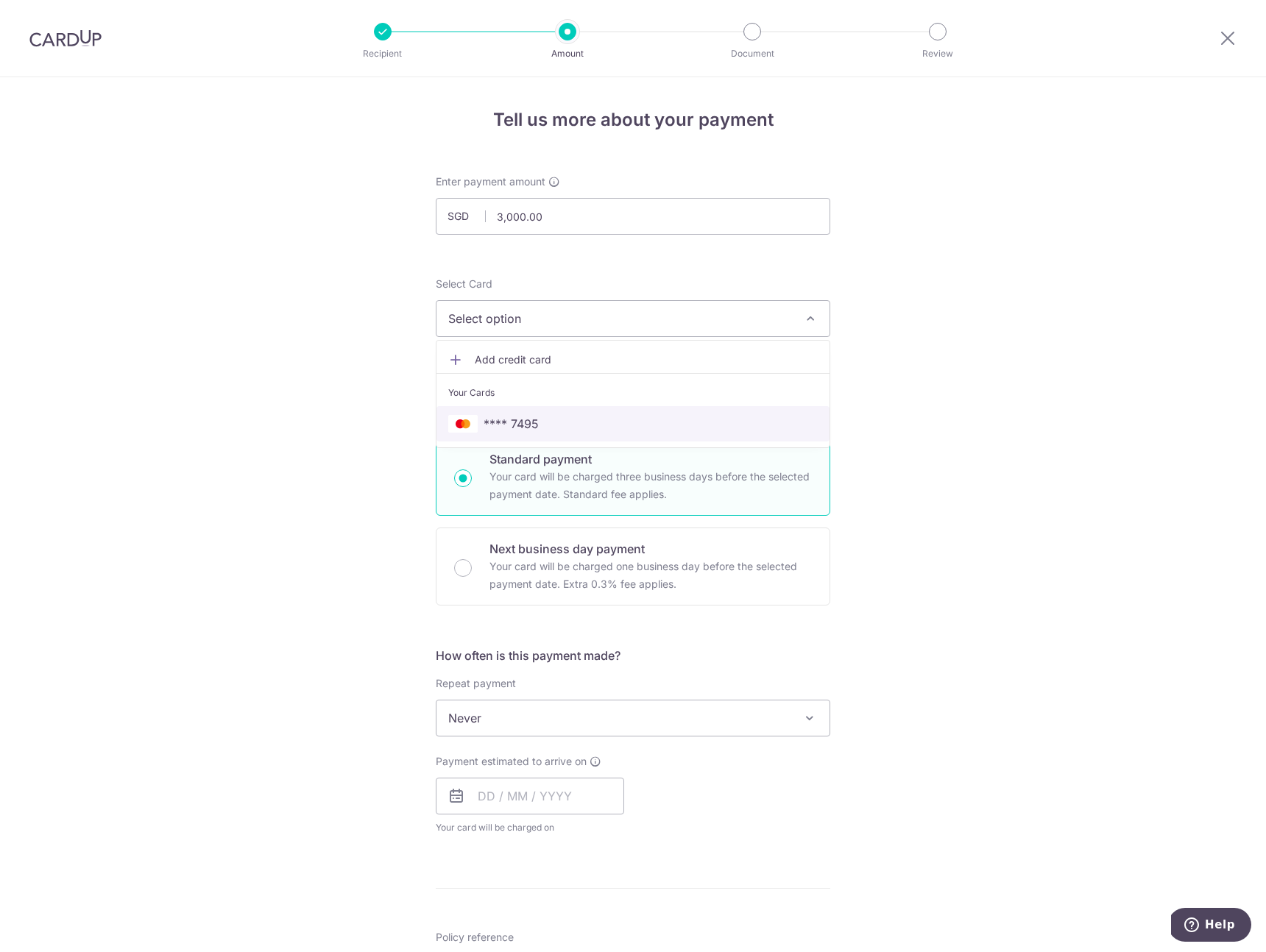
click at [570, 423] on span "**** 7495" at bounding box center [633, 424] width 370 height 18
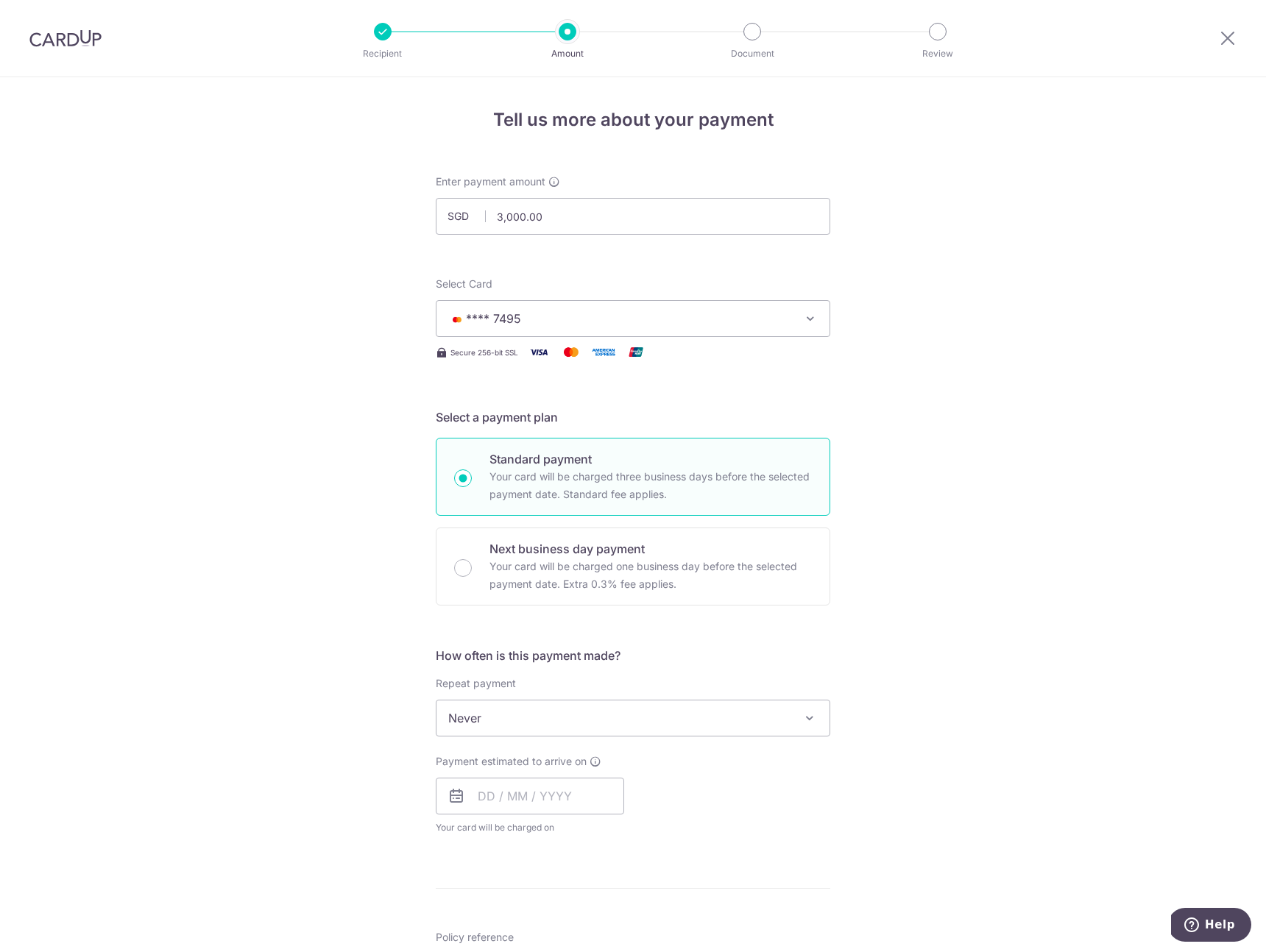
click at [589, 732] on span "Never" at bounding box center [633, 718] width 392 height 35
click at [589, 731] on span "Never" at bounding box center [633, 718] width 392 height 35
click at [241, 772] on div "Tell us more about your payment Enter payment amount SGD 3,000.00 3000.00 Selec…" at bounding box center [633, 743] width 1266 height 1331
click at [487, 794] on input "text" at bounding box center [530, 796] width 189 height 36
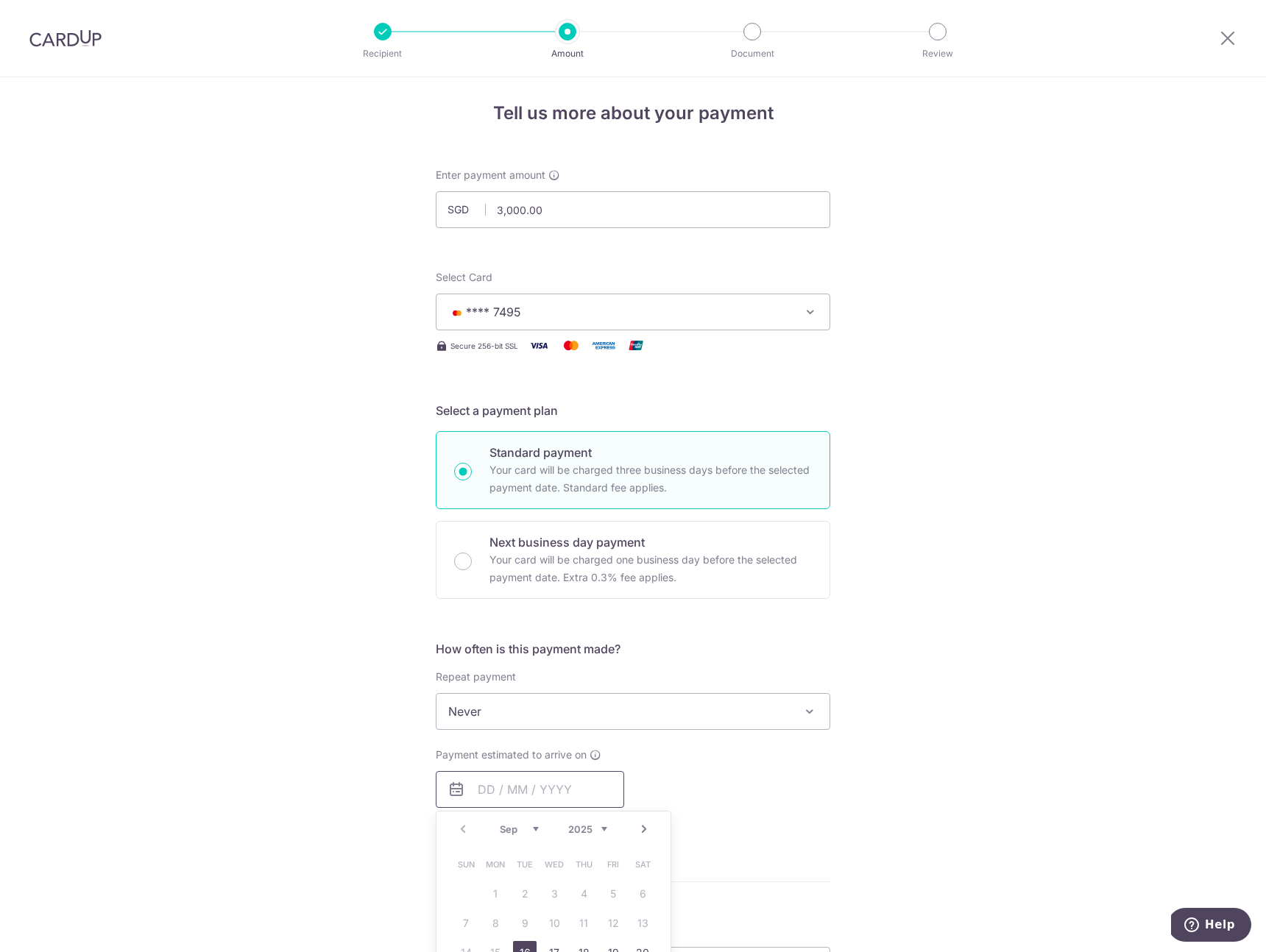
scroll to position [19, 0]
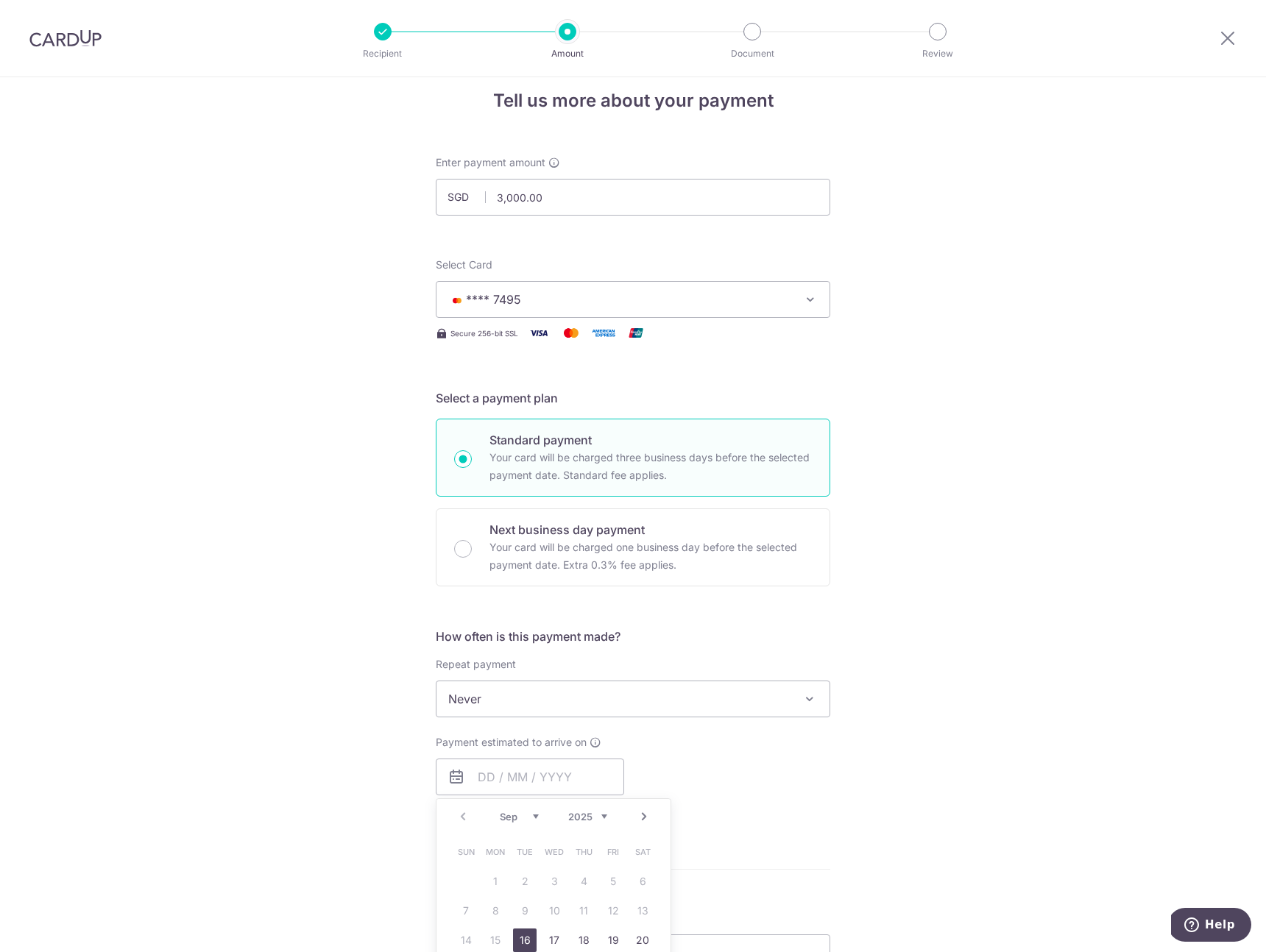
drag, startPoint x: 524, startPoint y: 935, endPoint x: 900, endPoint y: 744, distance: 421.7
click at [524, 934] on link "16" at bounding box center [524, 940] width 24 height 24
type input "[DATE]"
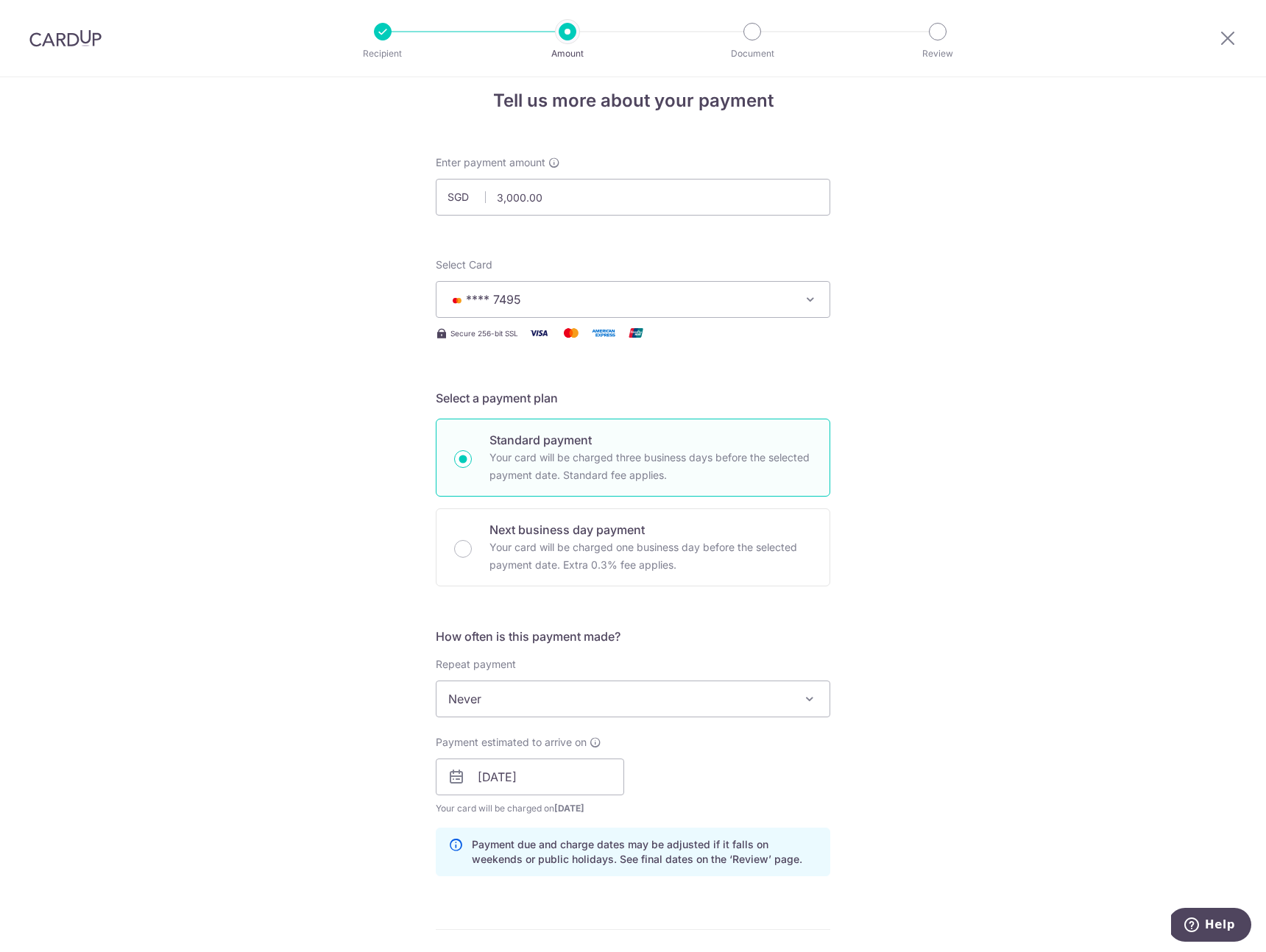
click at [900, 744] on div "Tell us more about your payment Enter payment amount SGD 3,000.00 3000.00 Selec…" at bounding box center [633, 753] width 1266 height 1392
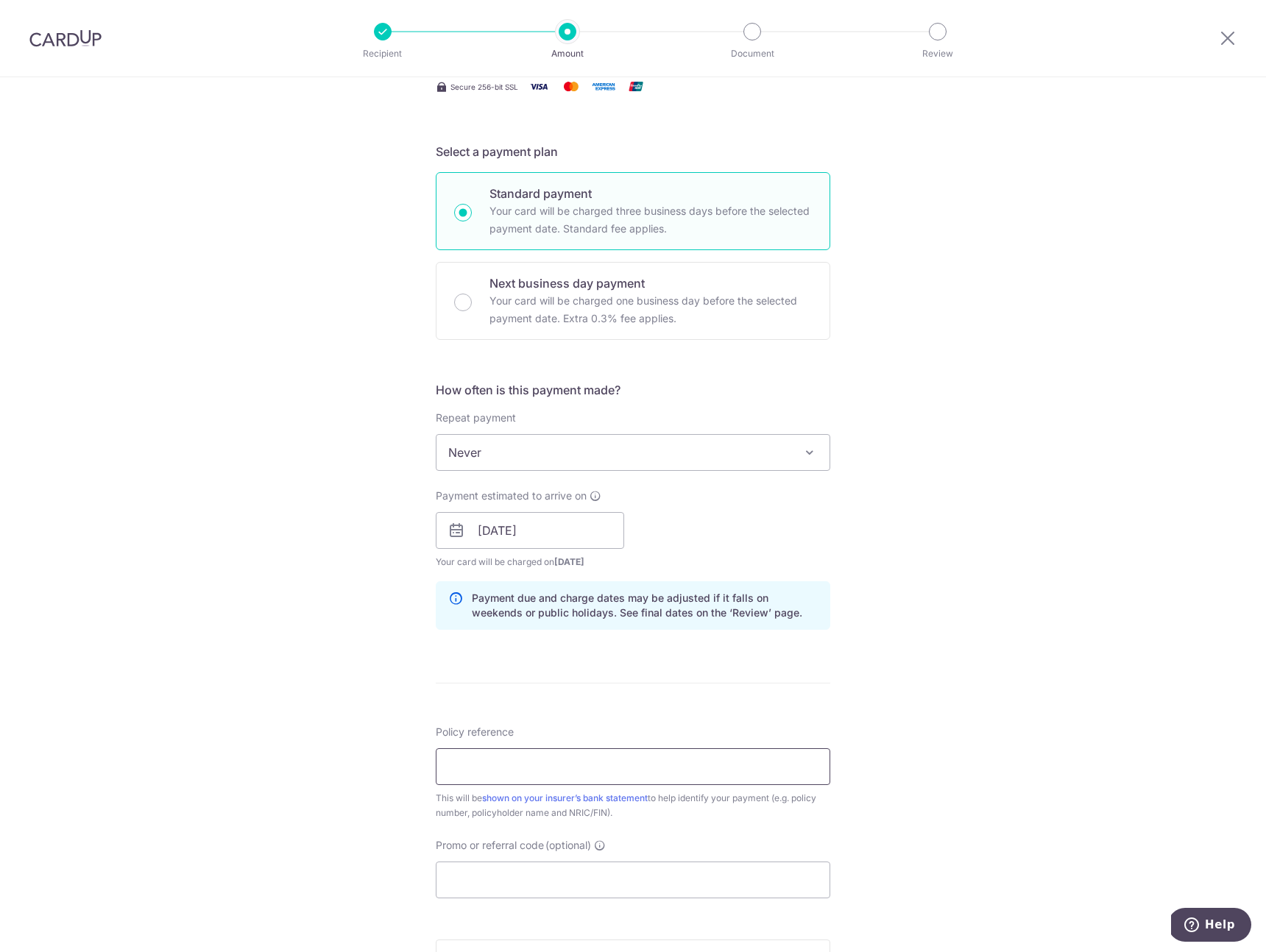
scroll to position [267, 0]
click at [587, 776] on input "Policy reference" at bounding box center [633, 765] width 394 height 36
paste input "K000029107"
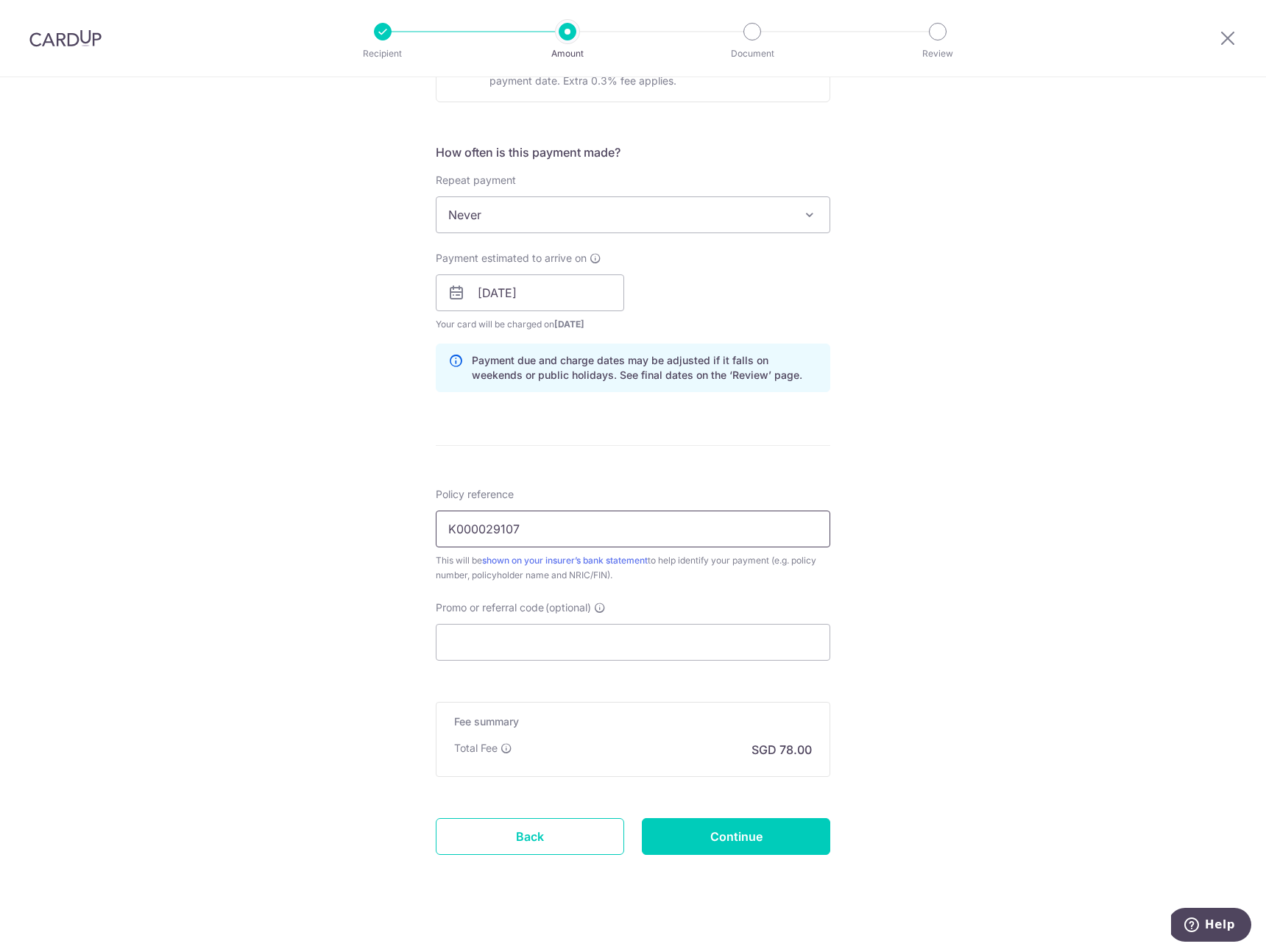
scroll to position [516, 0]
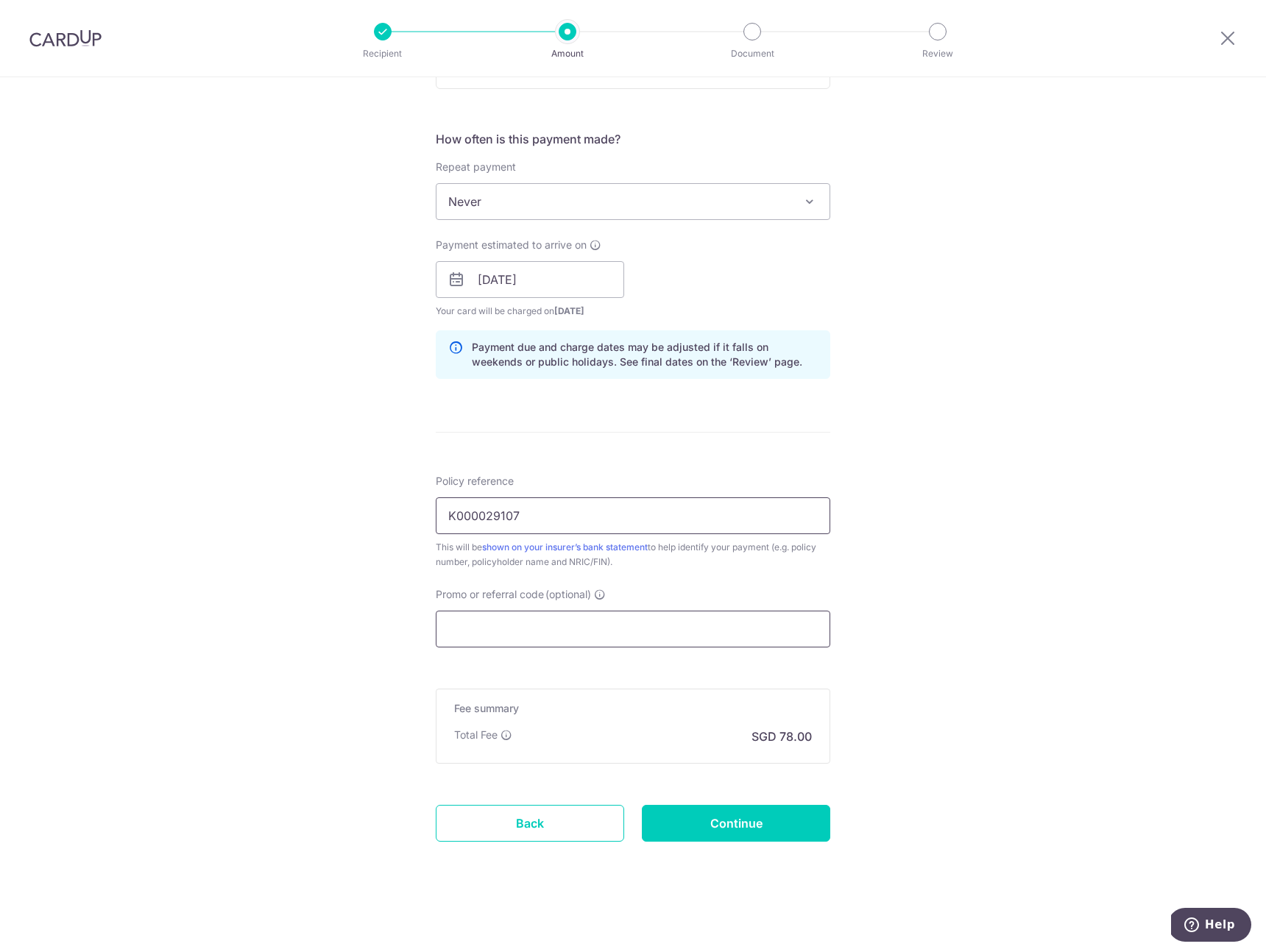
type input "K000029107"
click at [556, 632] on input "Promo or referral code (optional)" at bounding box center [633, 628] width 394 height 36
paste input "OFF225"
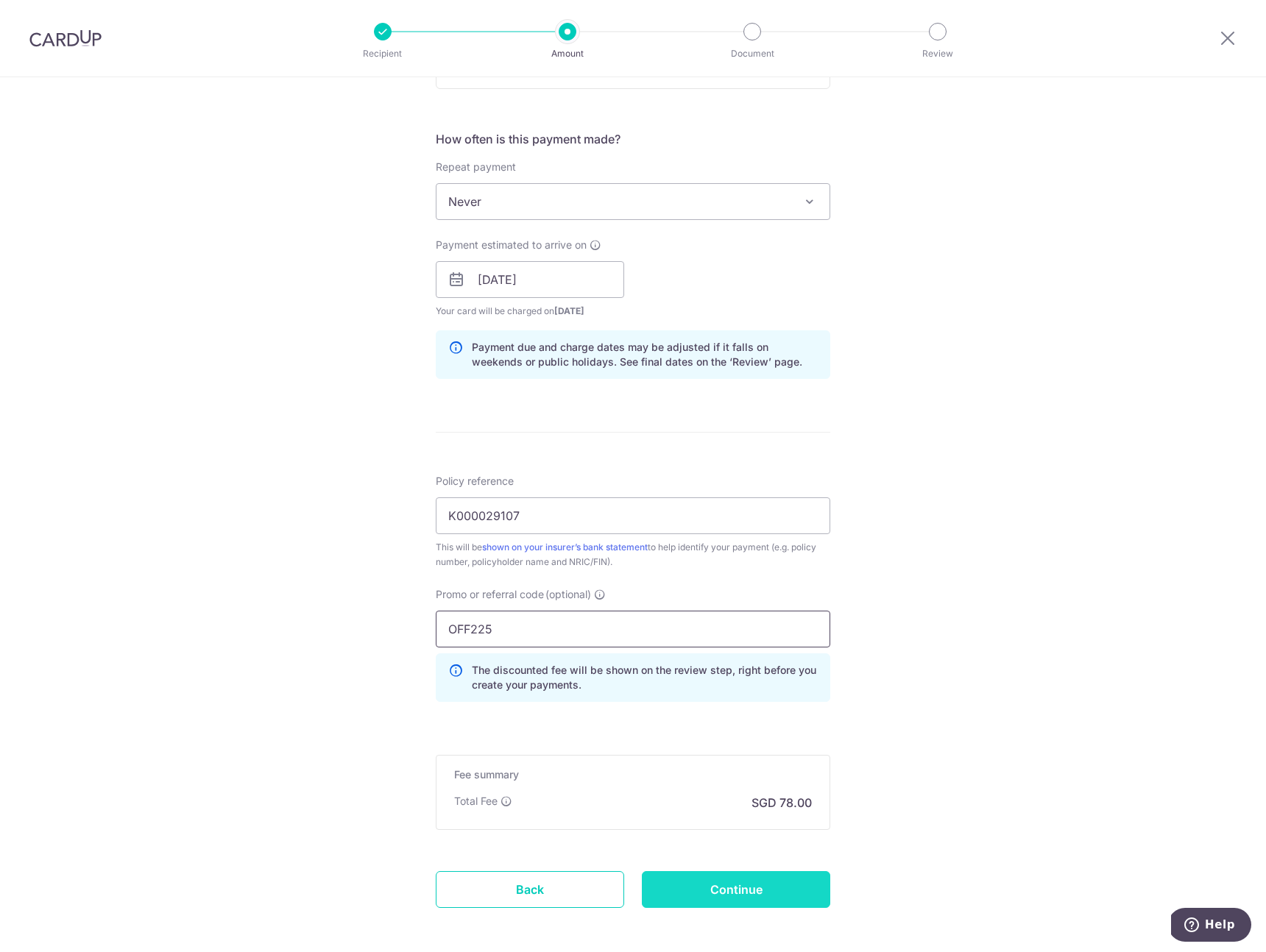
type input "OFF225"
click at [705, 875] on input "Continue" at bounding box center [736, 889] width 189 height 36
type input "Create Schedule"
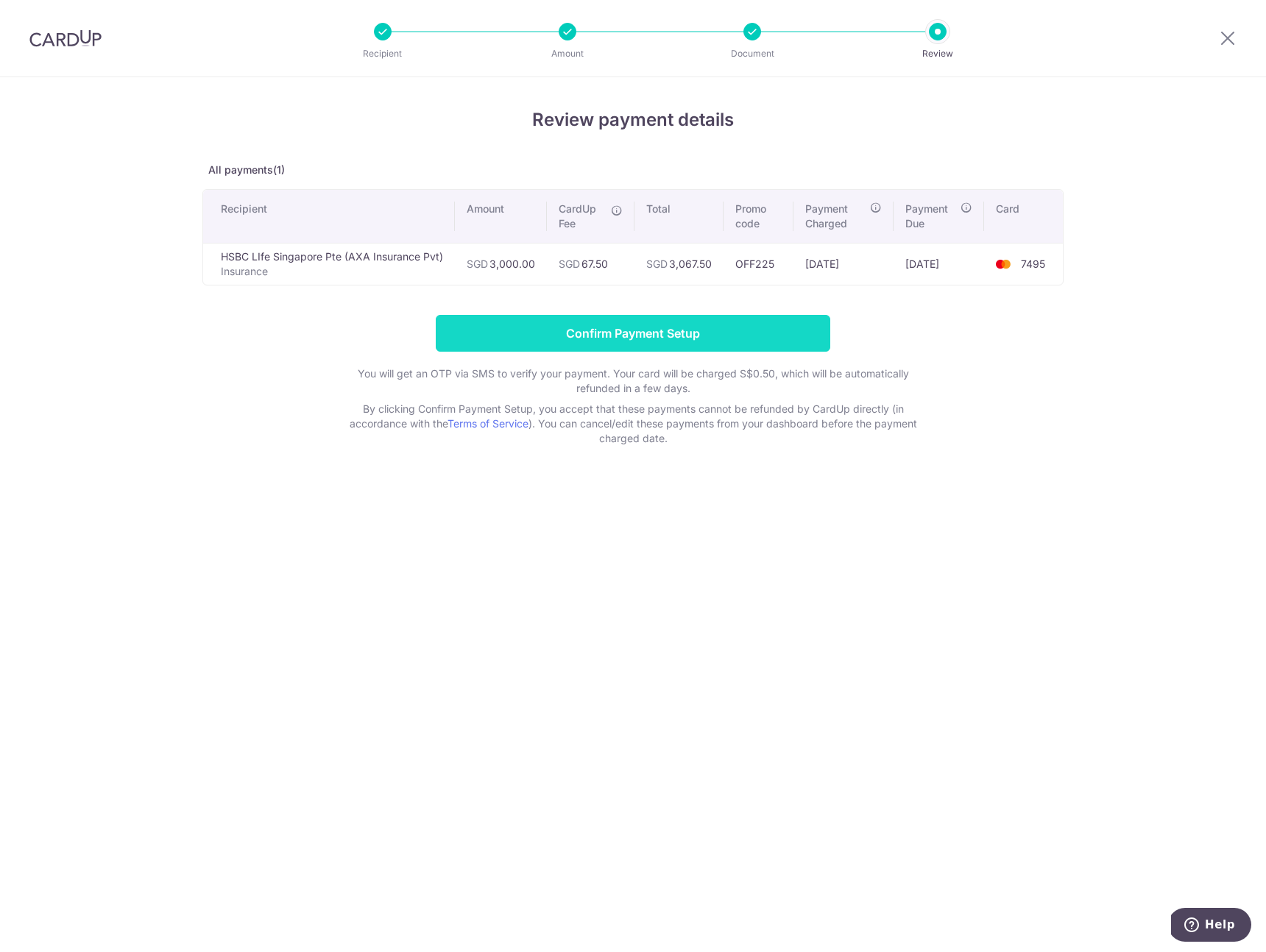
click at [681, 328] on input "Confirm Payment Setup" at bounding box center [633, 332] width 394 height 36
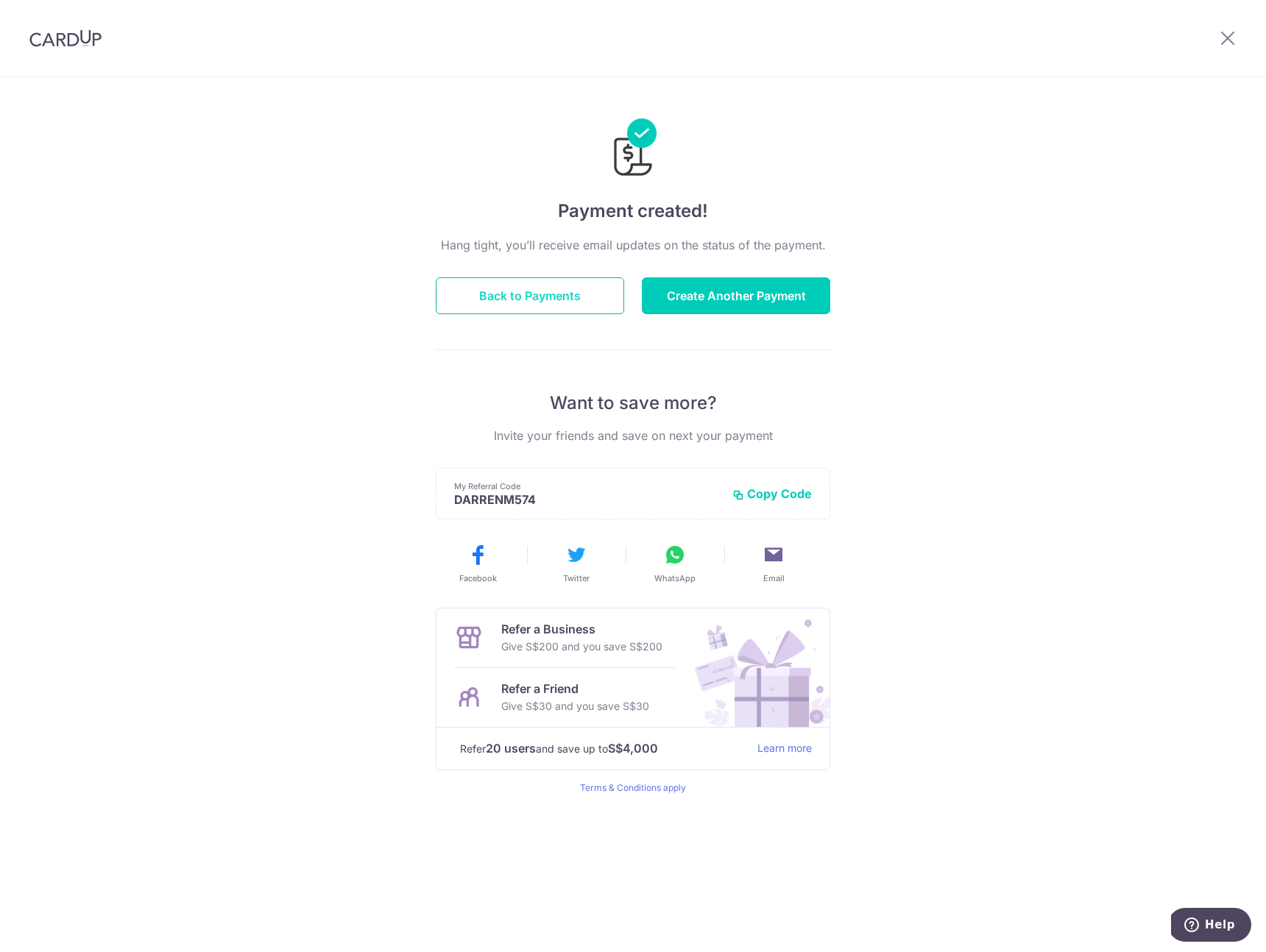
click at [537, 306] on button "Back to Payments" at bounding box center [530, 295] width 189 height 36
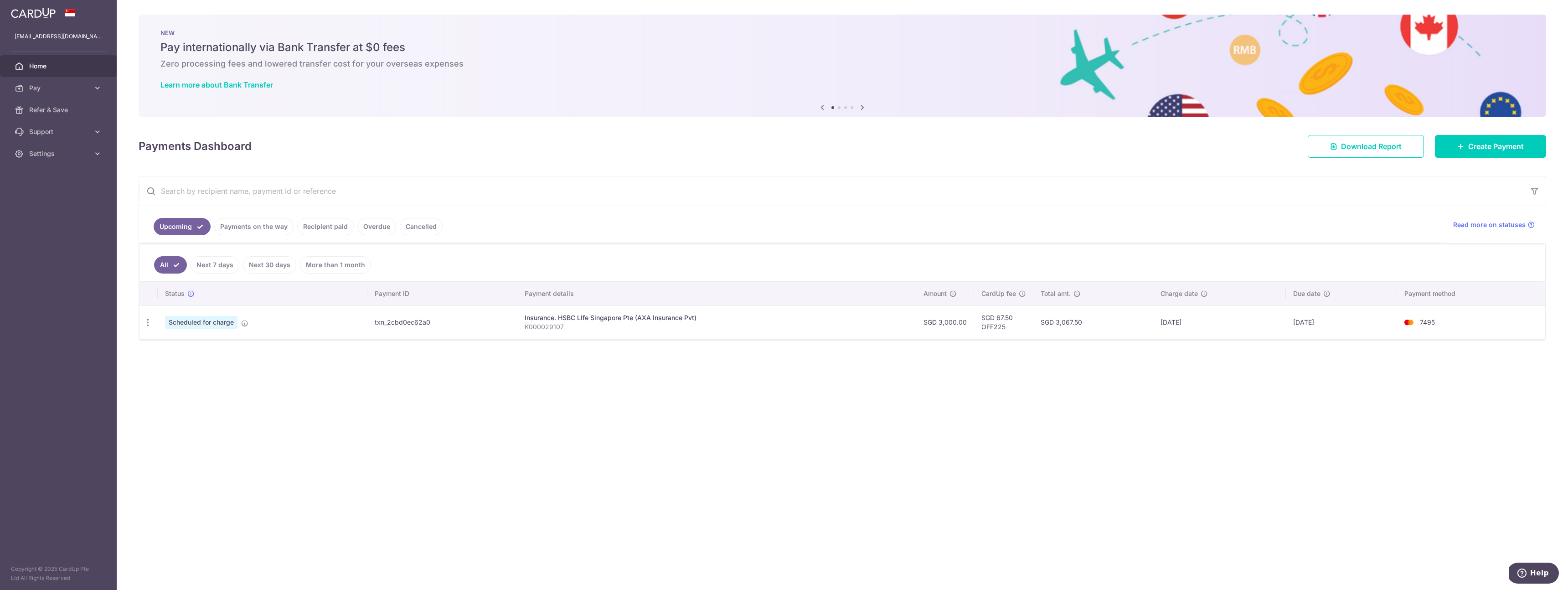
click at [783, 2] on div "× Pause Schedule Pause all future payments in this series Pause just this one p…" at bounding box center [842, 295] width 1451 height 590
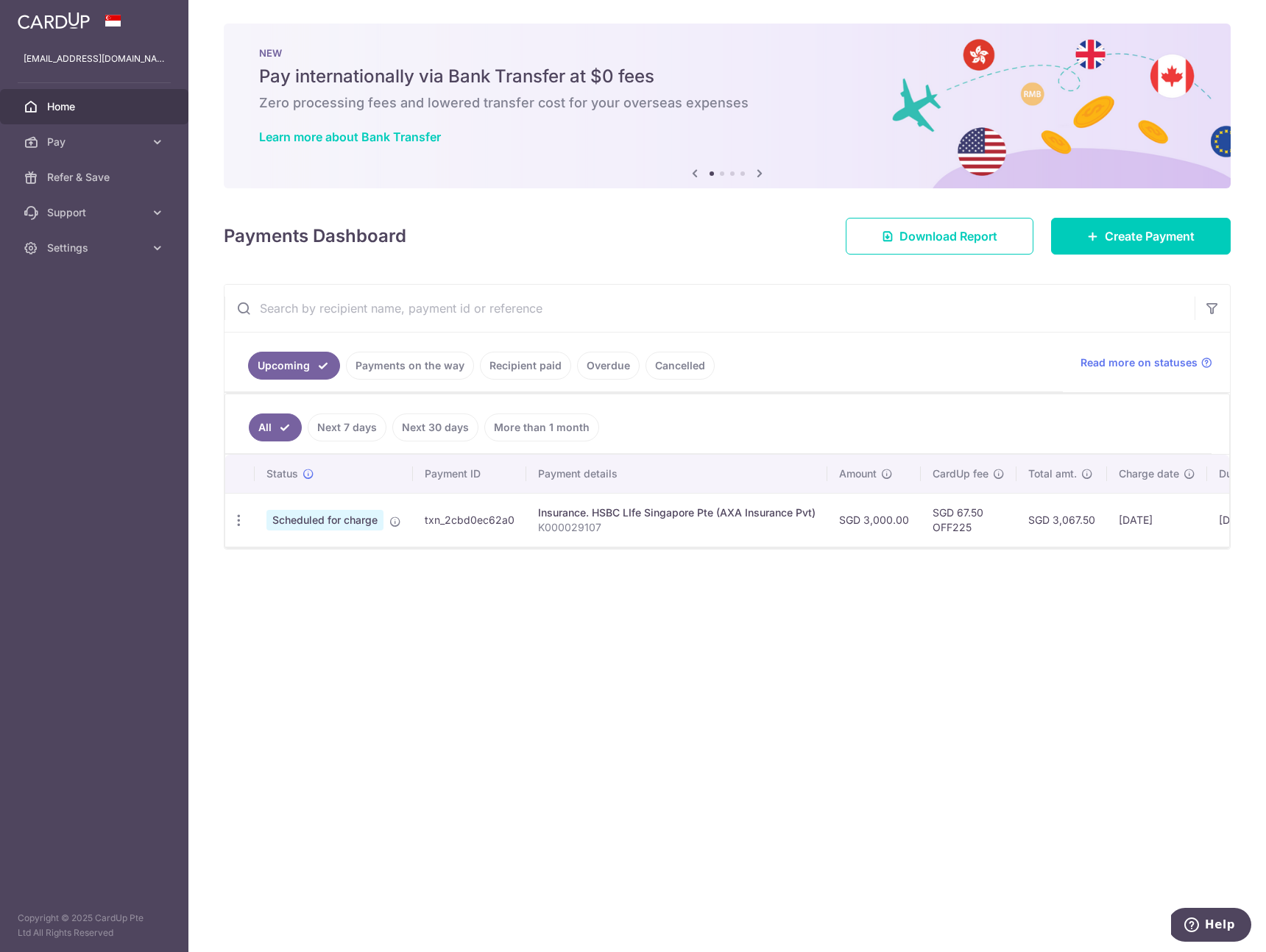
click at [515, 369] on link "Recipient paid" at bounding box center [525, 366] width 91 height 28
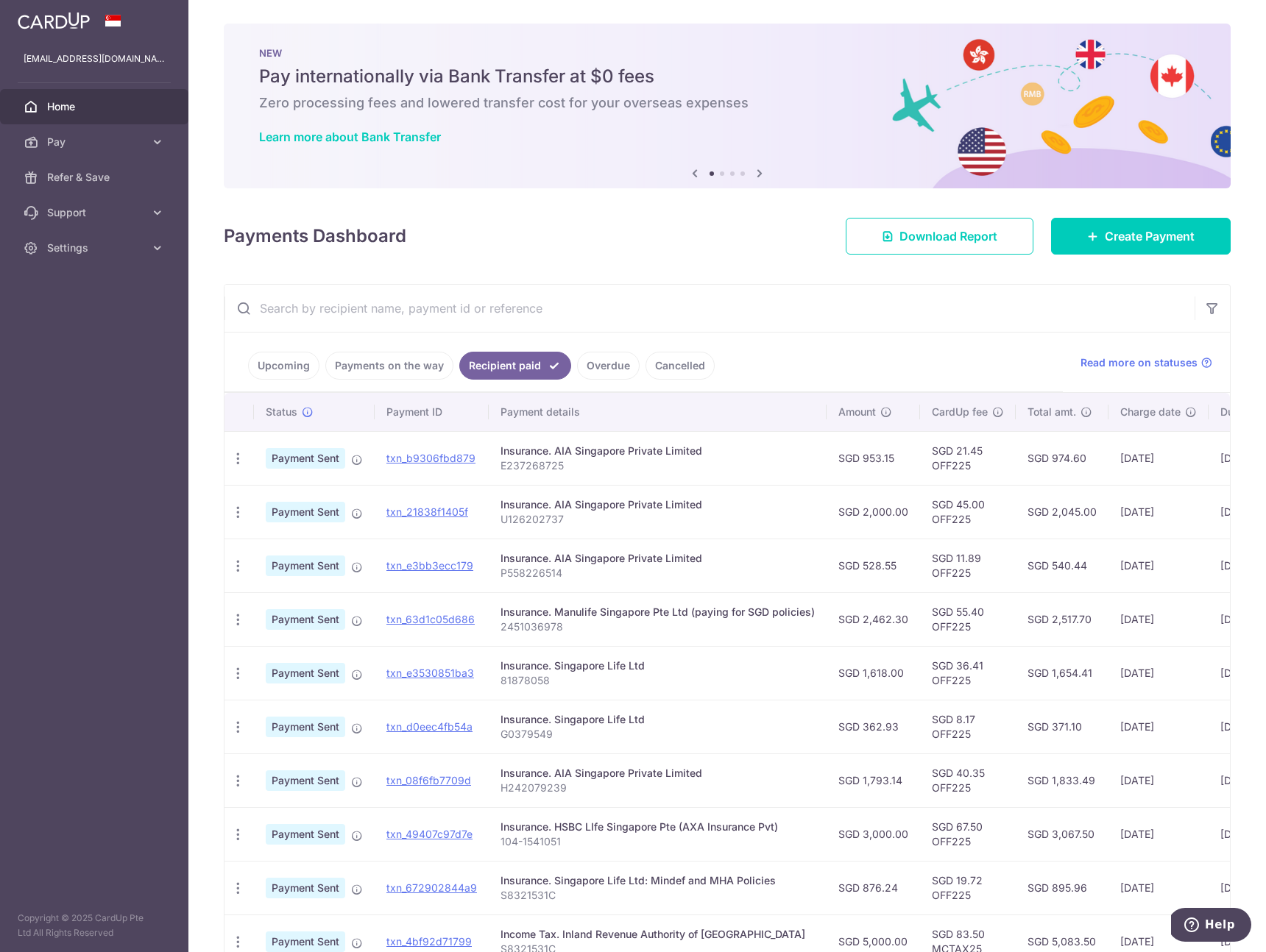
click at [817, 282] on div "× Pause Schedule Pause all future payments in this series Pause just this one p…" at bounding box center [727, 476] width 1077 height 952
